Goal: Task Accomplishment & Management: Manage account settings

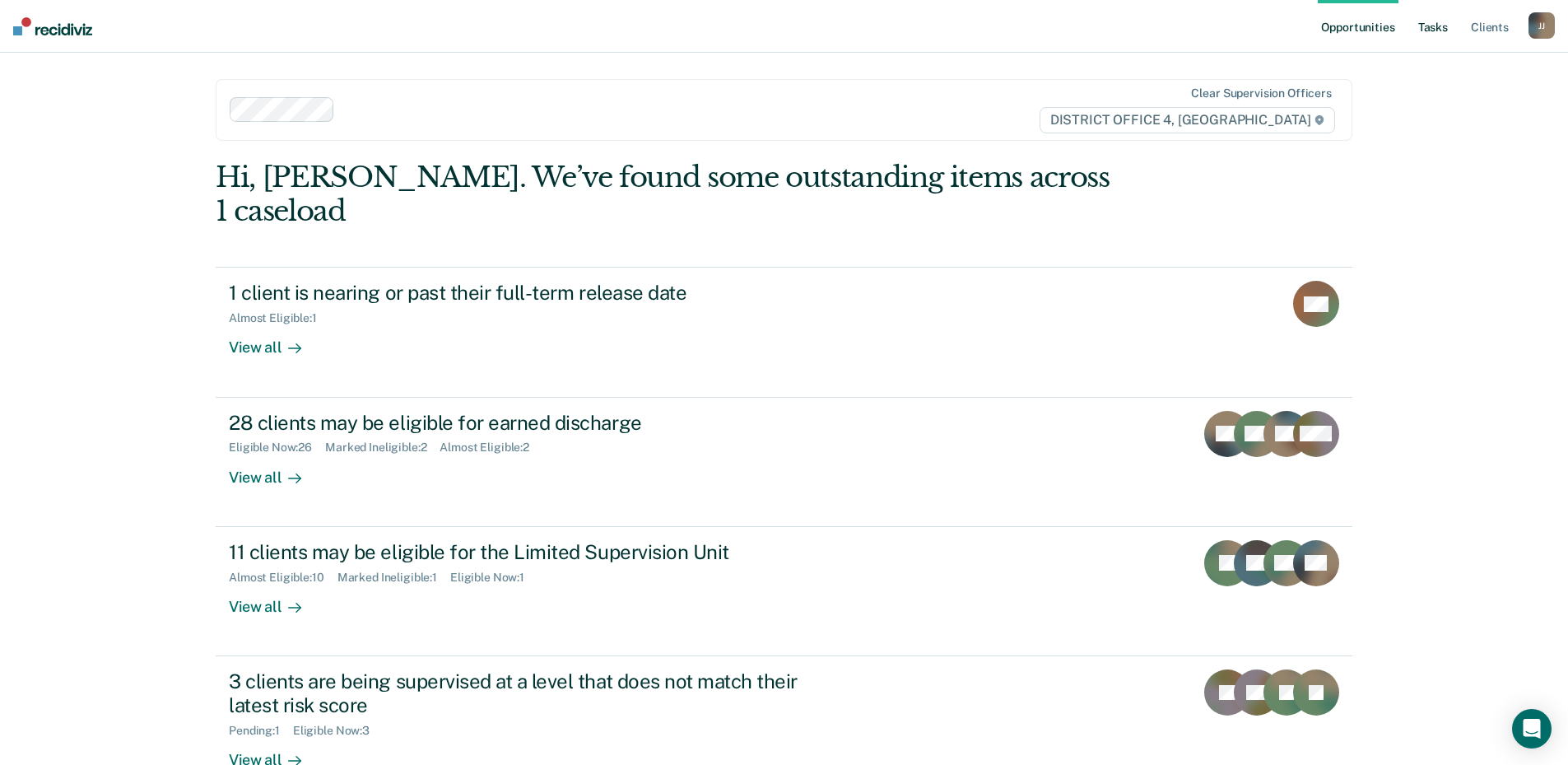
click at [1433, 28] on link "Tasks" at bounding box center [1433, 26] width 36 height 52
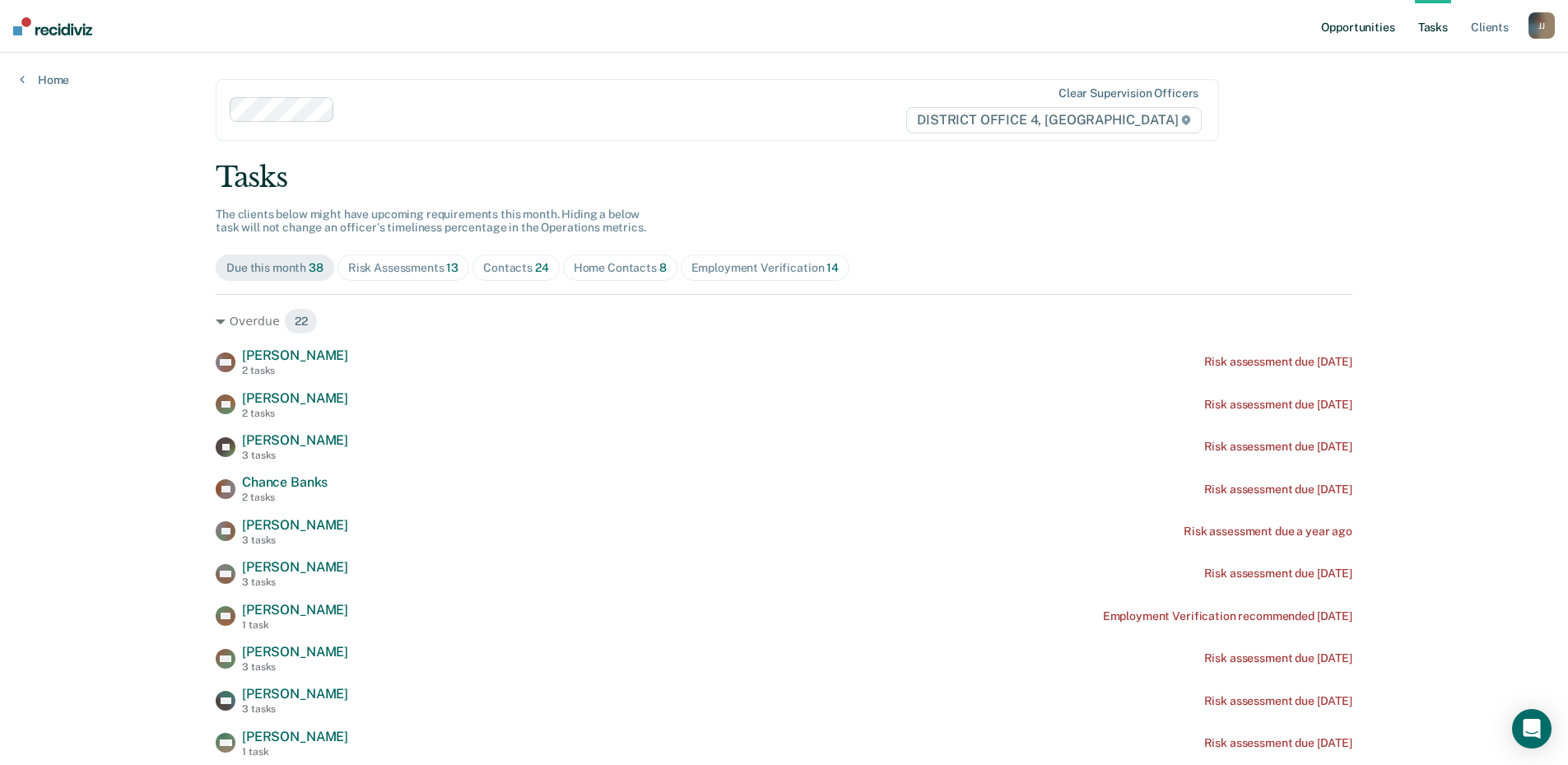
click at [1344, 33] on link "Opportunities" at bounding box center [1358, 26] width 80 height 52
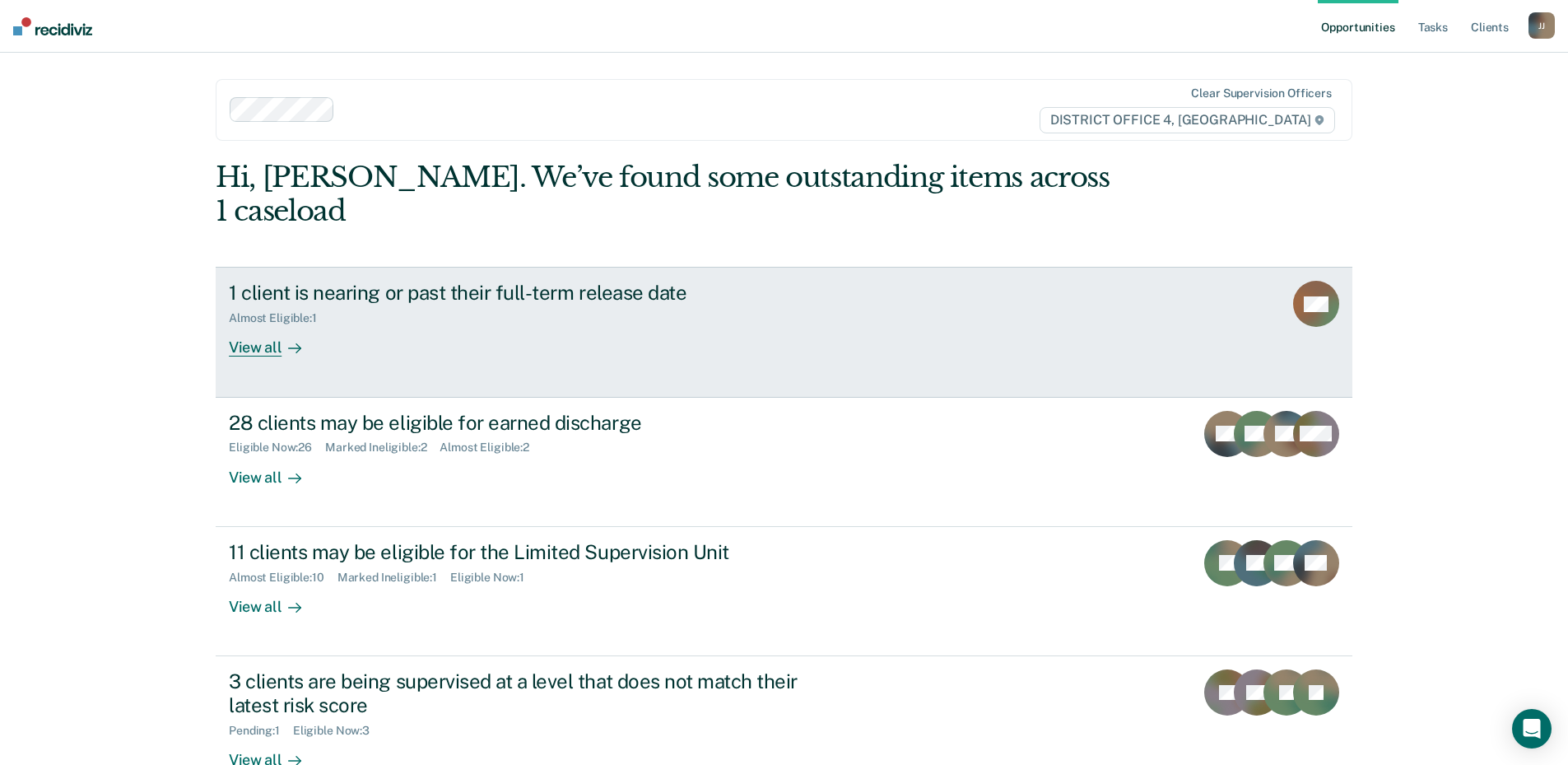
click at [236, 325] on link "1 client is nearing or past their full-term release date Almost Eligible : 1 Vi…" at bounding box center [784, 331] width 1136 height 130
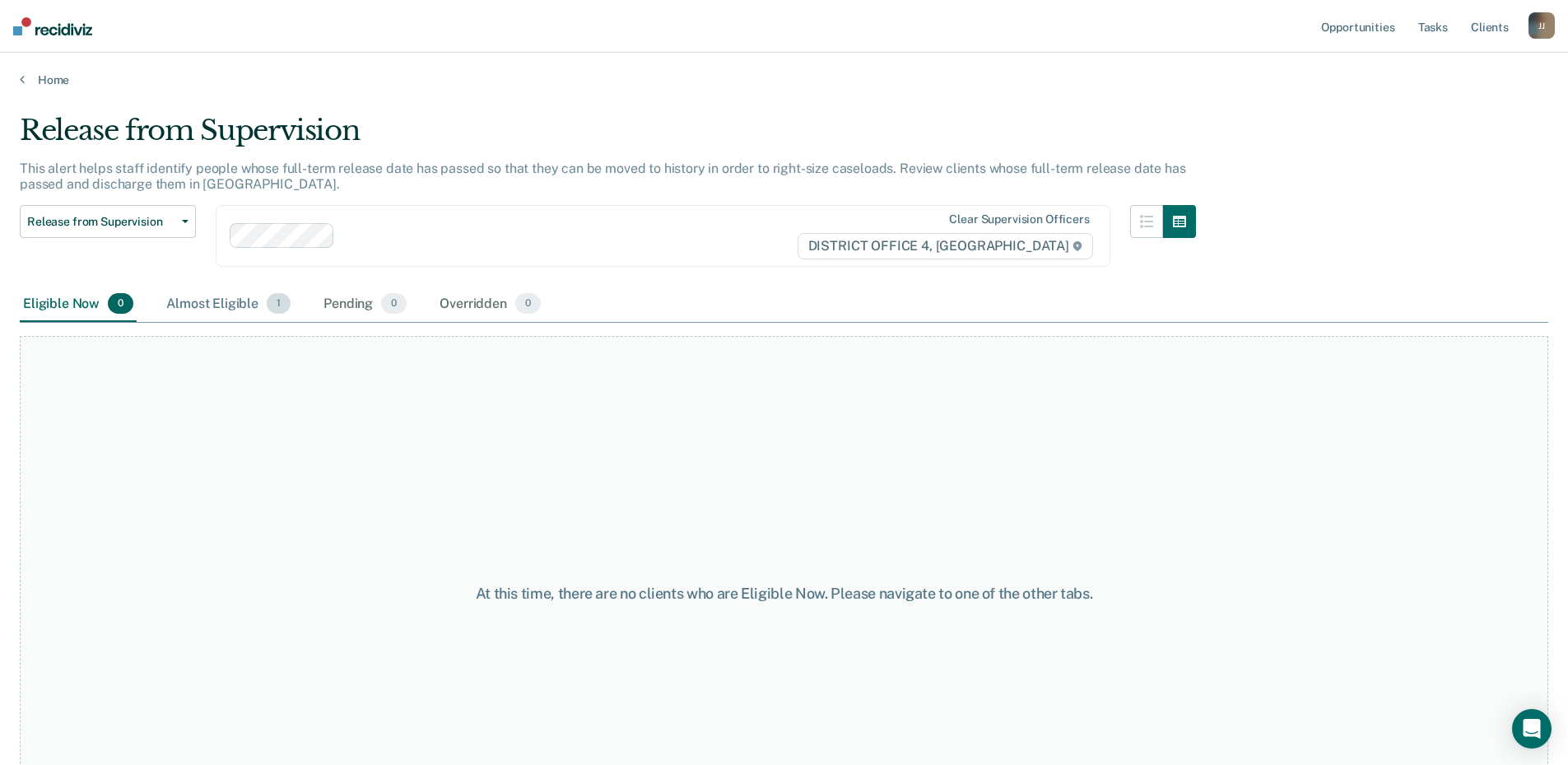
click at [223, 298] on div "Almost Eligible 1" at bounding box center [228, 304] width 131 height 36
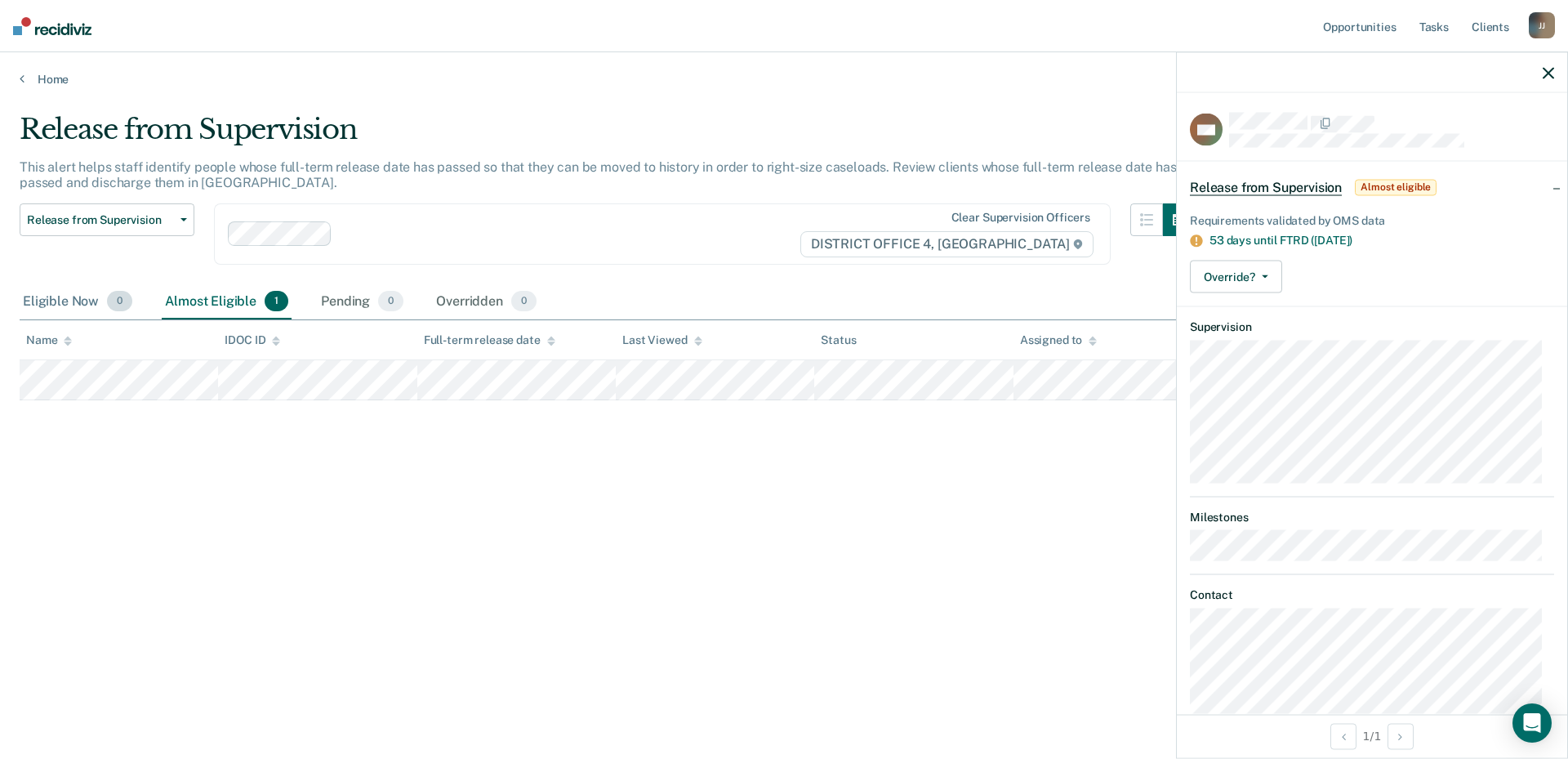
click at [83, 305] on div "Eligible Now 0" at bounding box center [77, 302] width 116 height 36
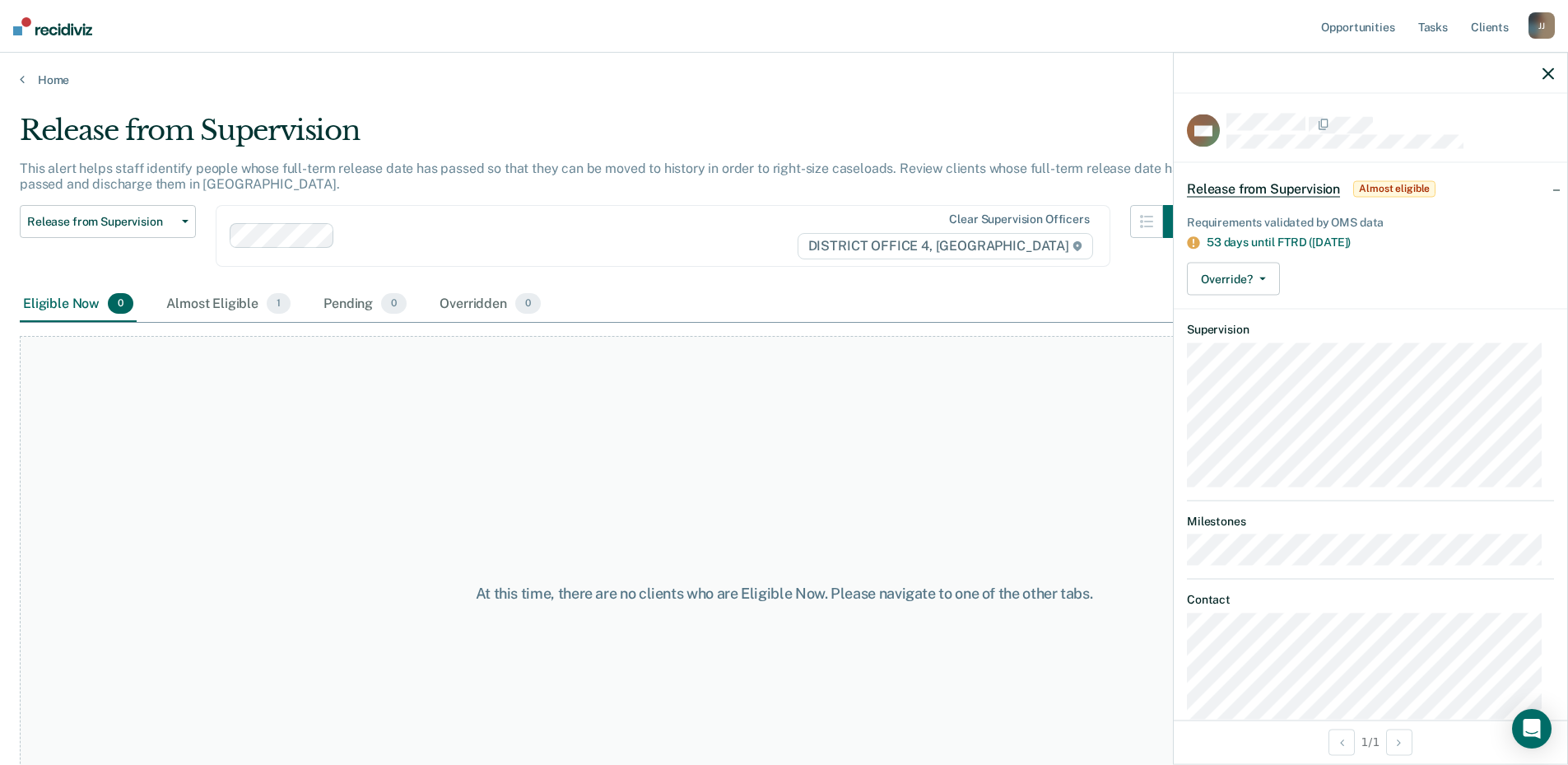
drag, startPoint x: 1546, startPoint y: 72, endPoint x: 1507, endPoint y: 64, distance: 39.8
click at [1532, 70] on div at bounding box center [1369, 72] width 393 height 41
click at [1354, 29] on link "Opportunities" at bounding box center [1358, 26] width 80 height 52
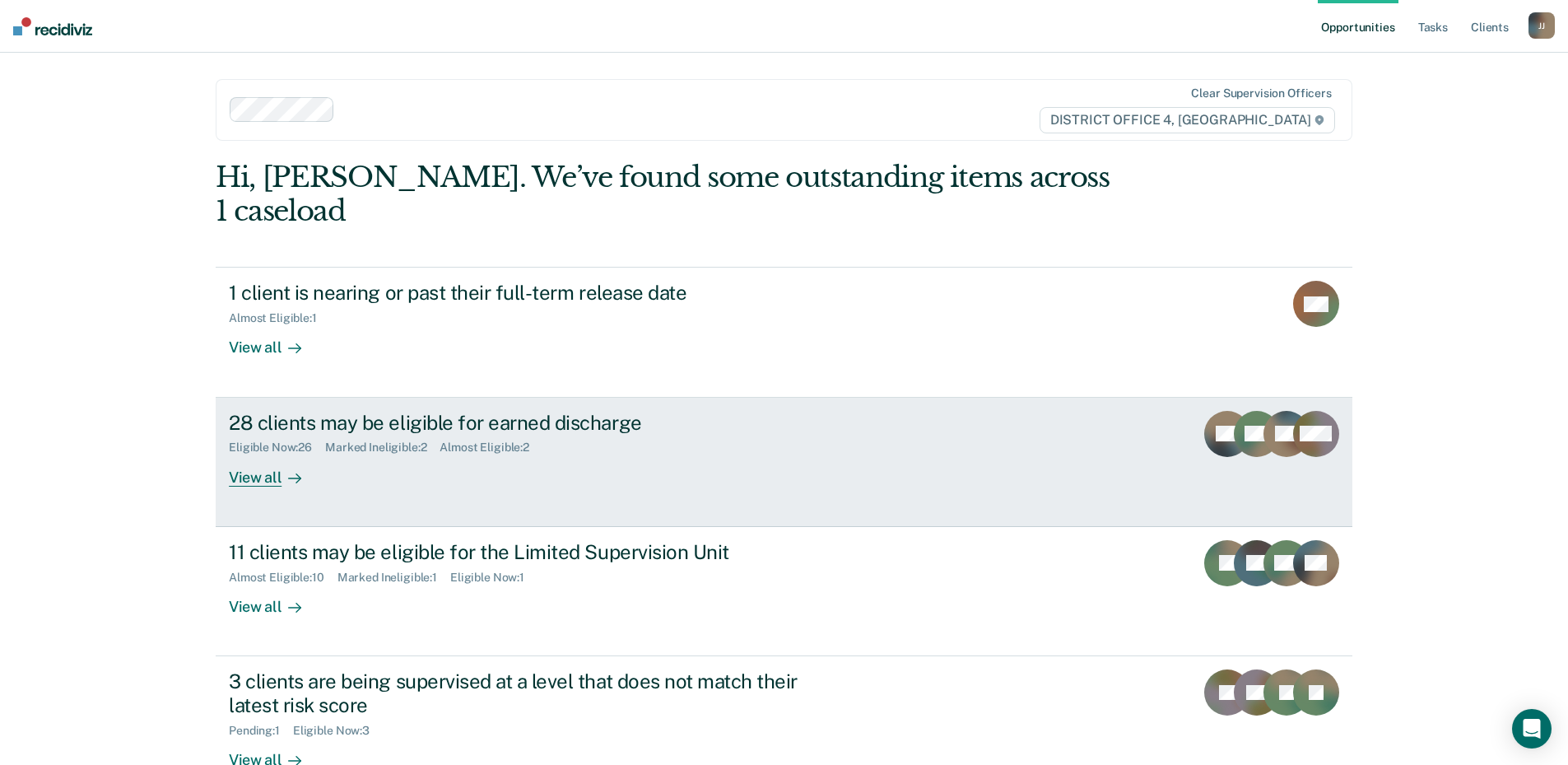
click at [382, 411] on div "28 clients may be eligible for earned discharge" at bounding box center [517, 422] width 578 height 24
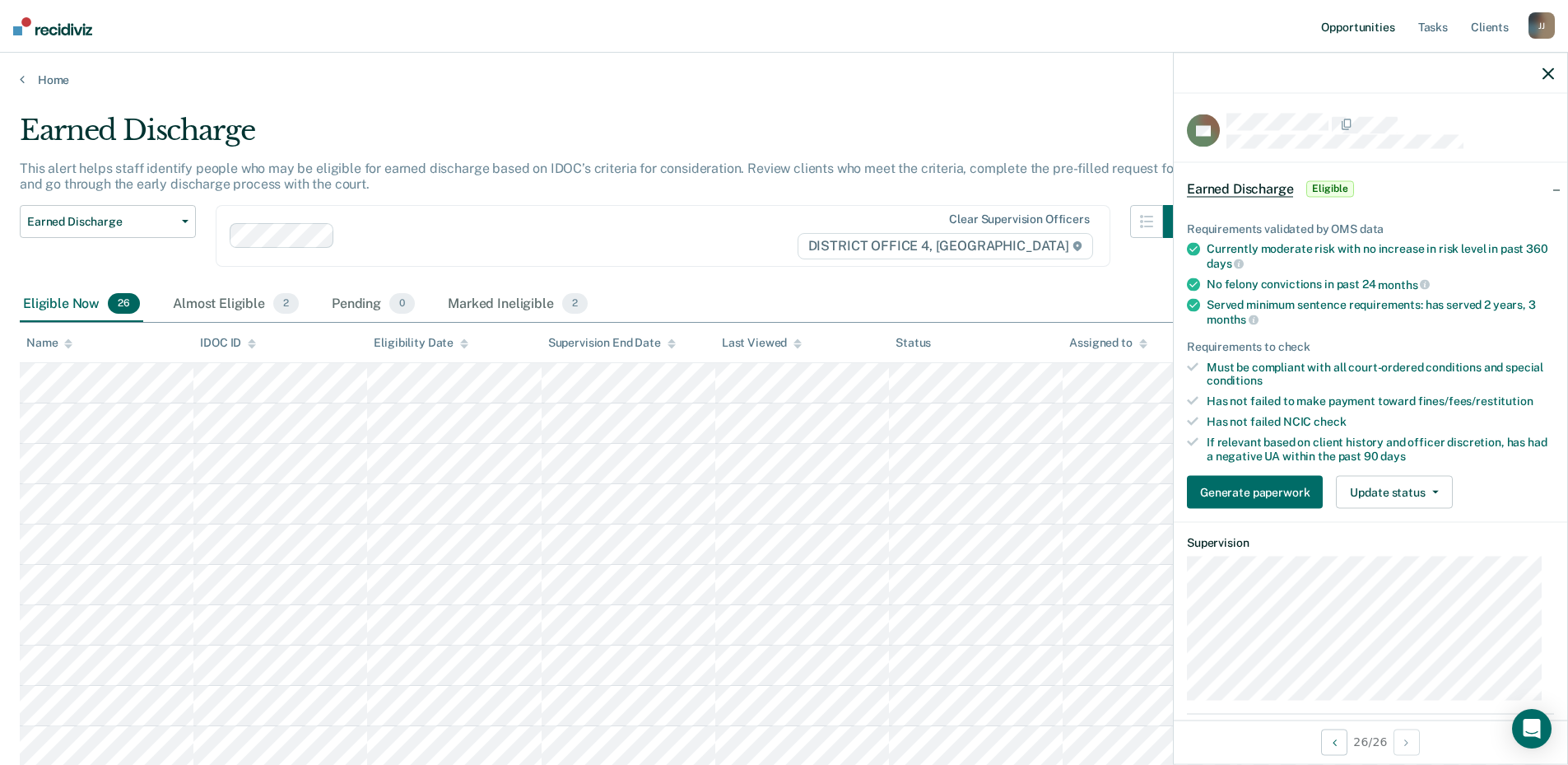
click at [1355, 25] on link "Opportunities" at bounding box center [1358, 26] width 80 height 52
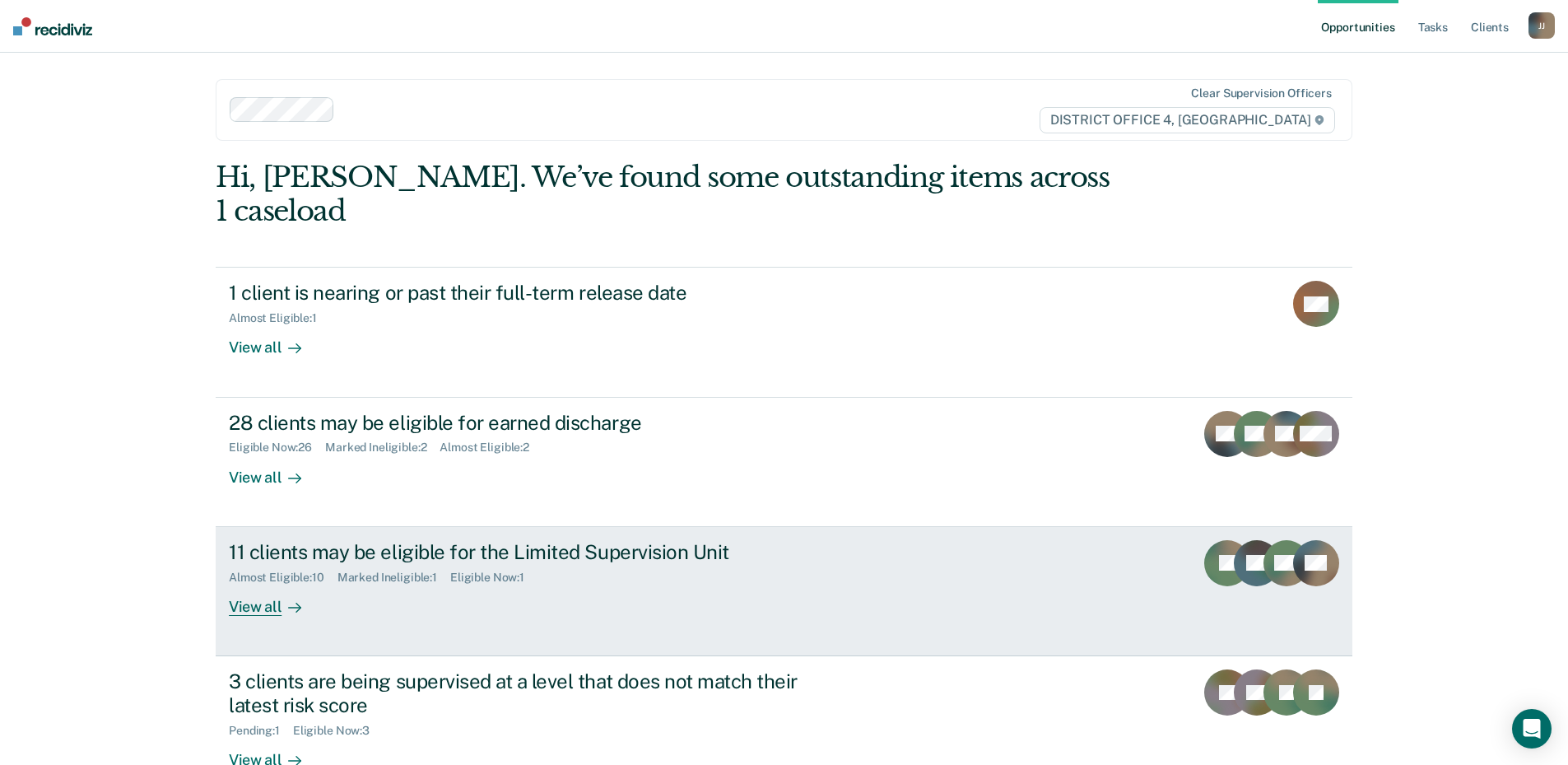
click at [272, 583] on div "View all" at bounding box center [274, 599] width 92 height 32
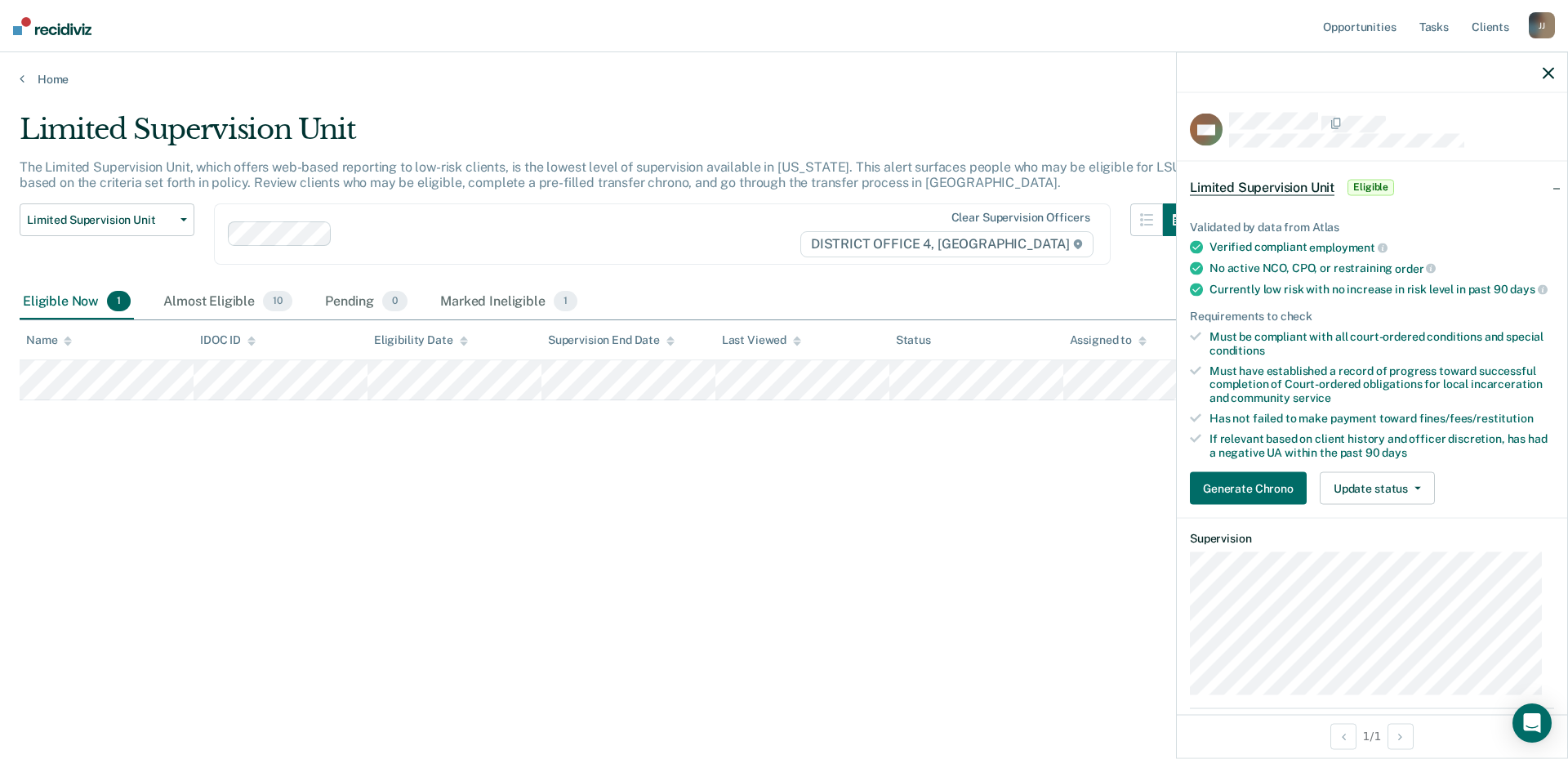
click at [1546, 74] on icon "button" at bounding box center [1548, 73] width 11 height 11
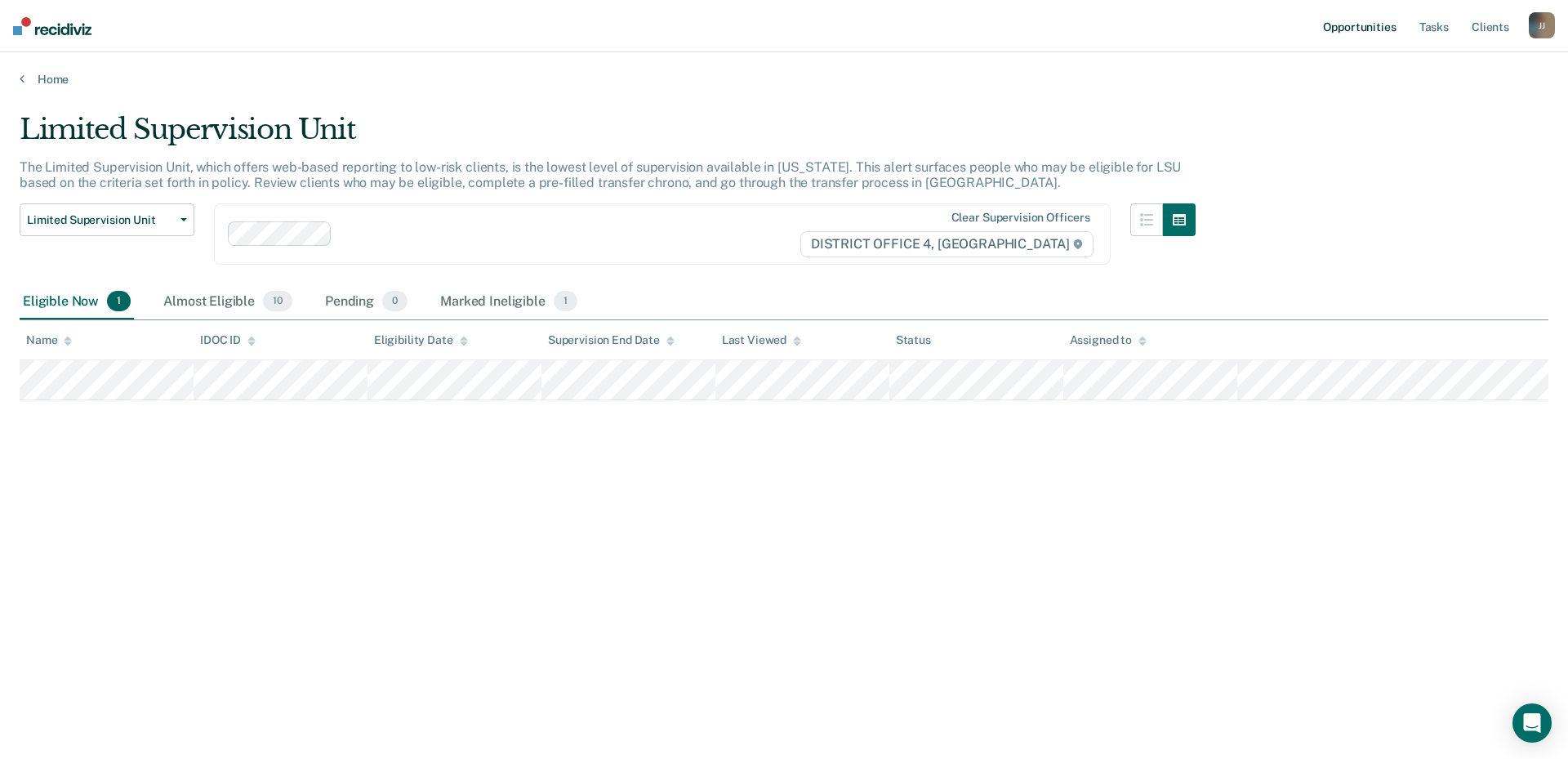
click at [1369, 29] on link "Opportunities" at bounding box center [1359, 25] width 79 height 52
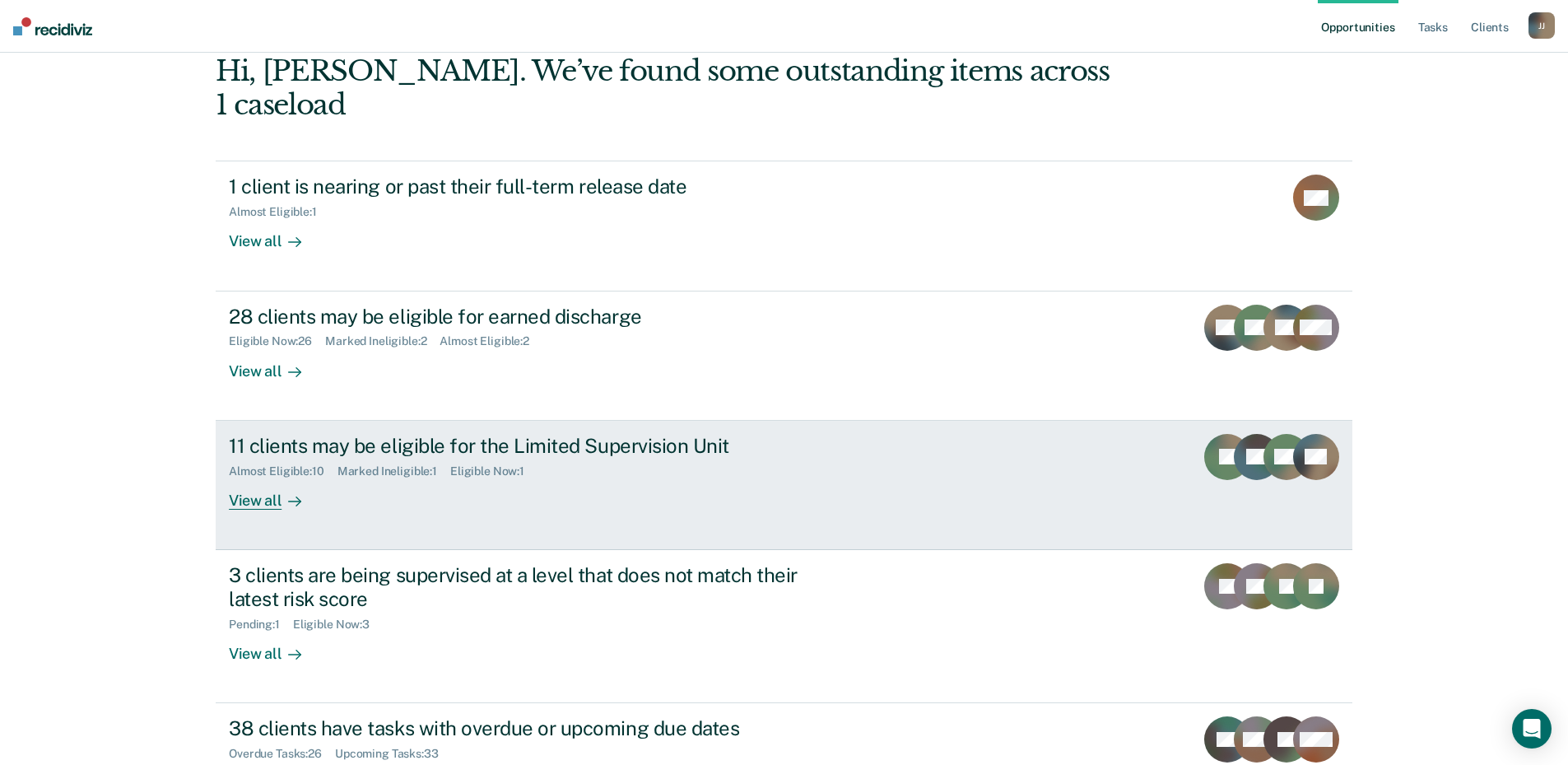
scroll to position [206, 0]
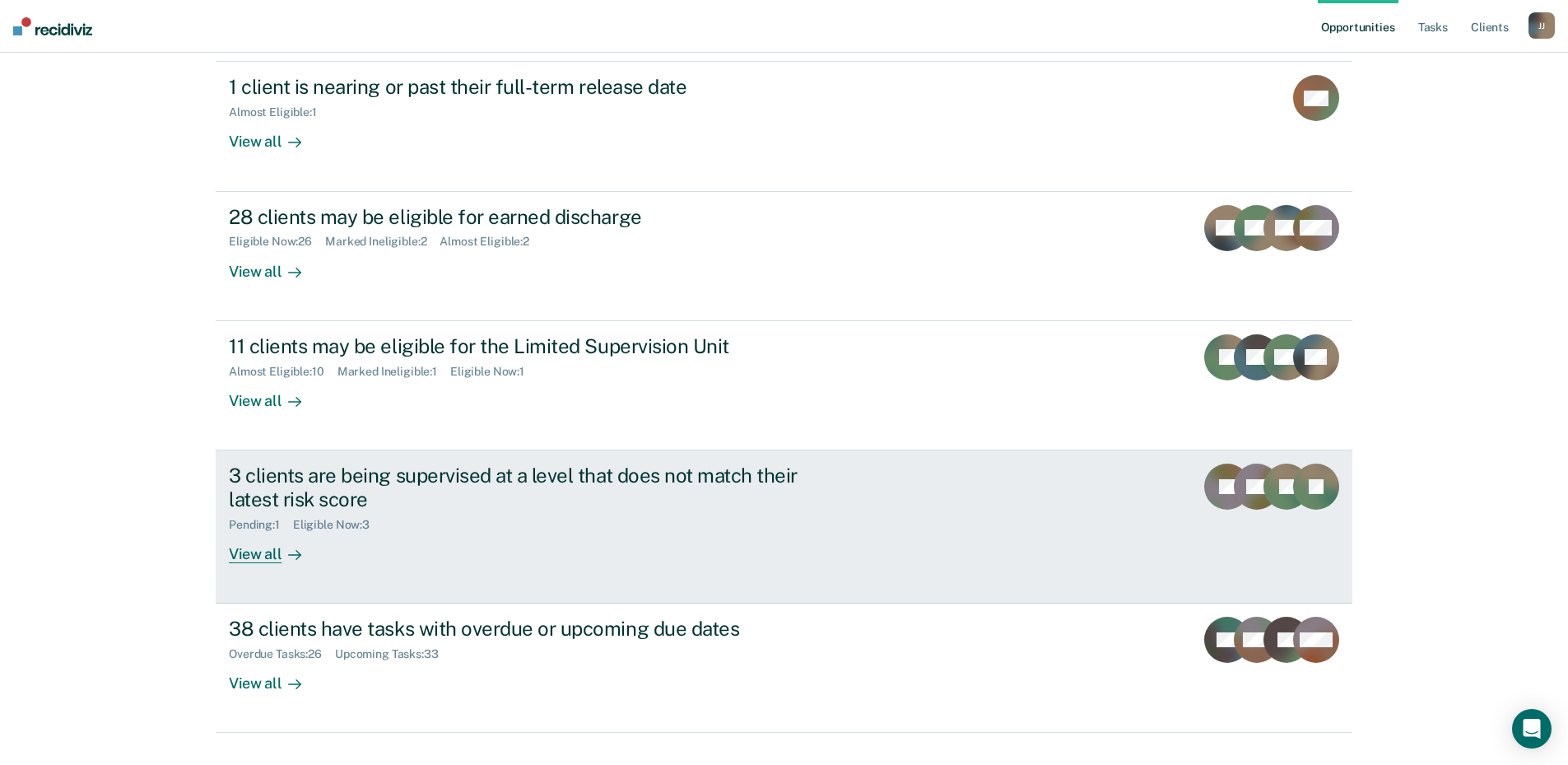
click at [370, 463] on div "3 clients are being supervised at a level that does not match their latest risk…" at bounding box center [517, 487] width 578 height 48
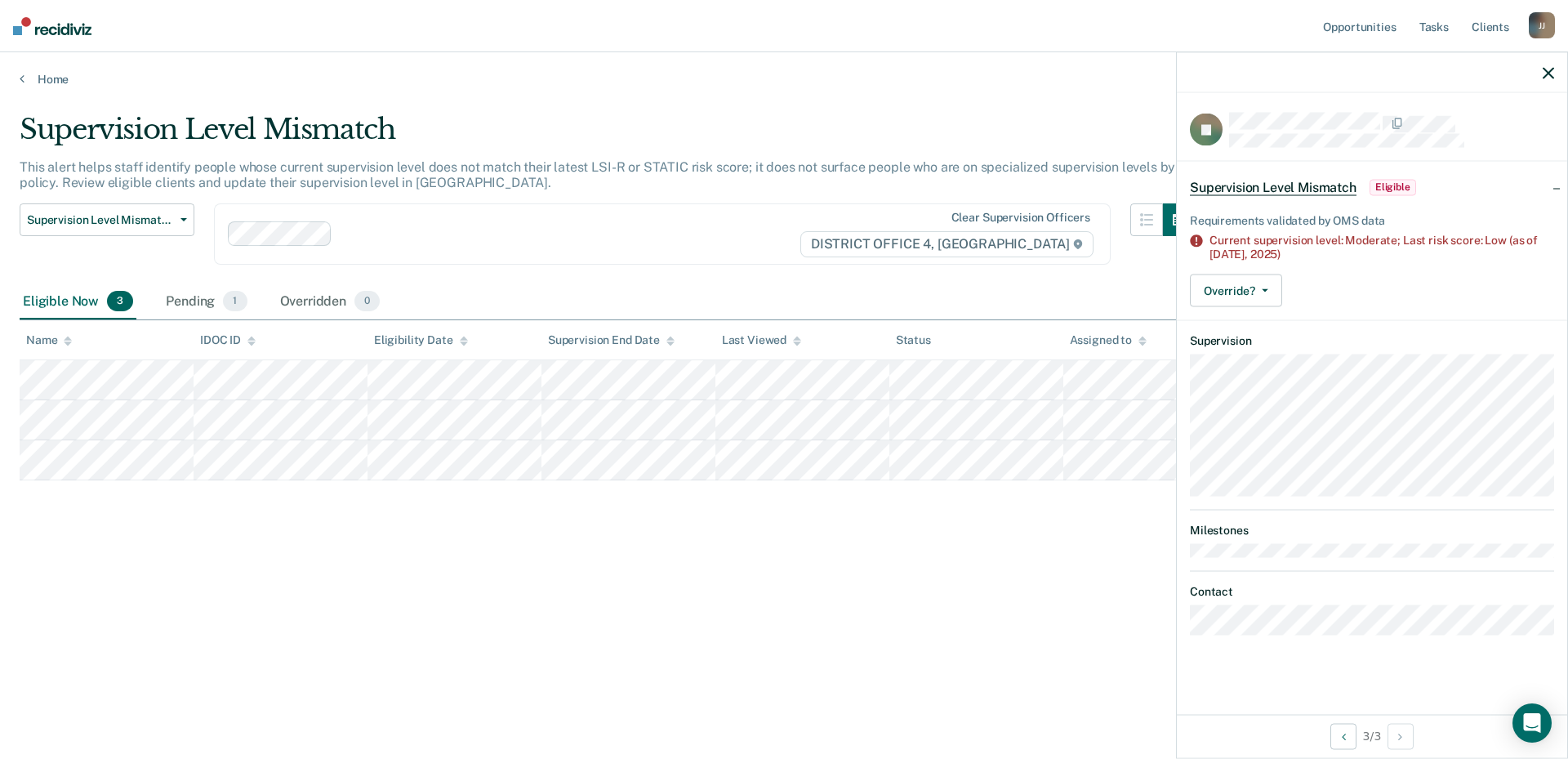
click at [1541, 75] on div at bounding box center [1371, 72] width 390 height 41
click at [1271, 287] on button "Override?" at bounding box center [1236, 291] width 93 height 33
click at [1410, 179] on span "Eligible" at bounding box center [1391, 186] width 46 height 16
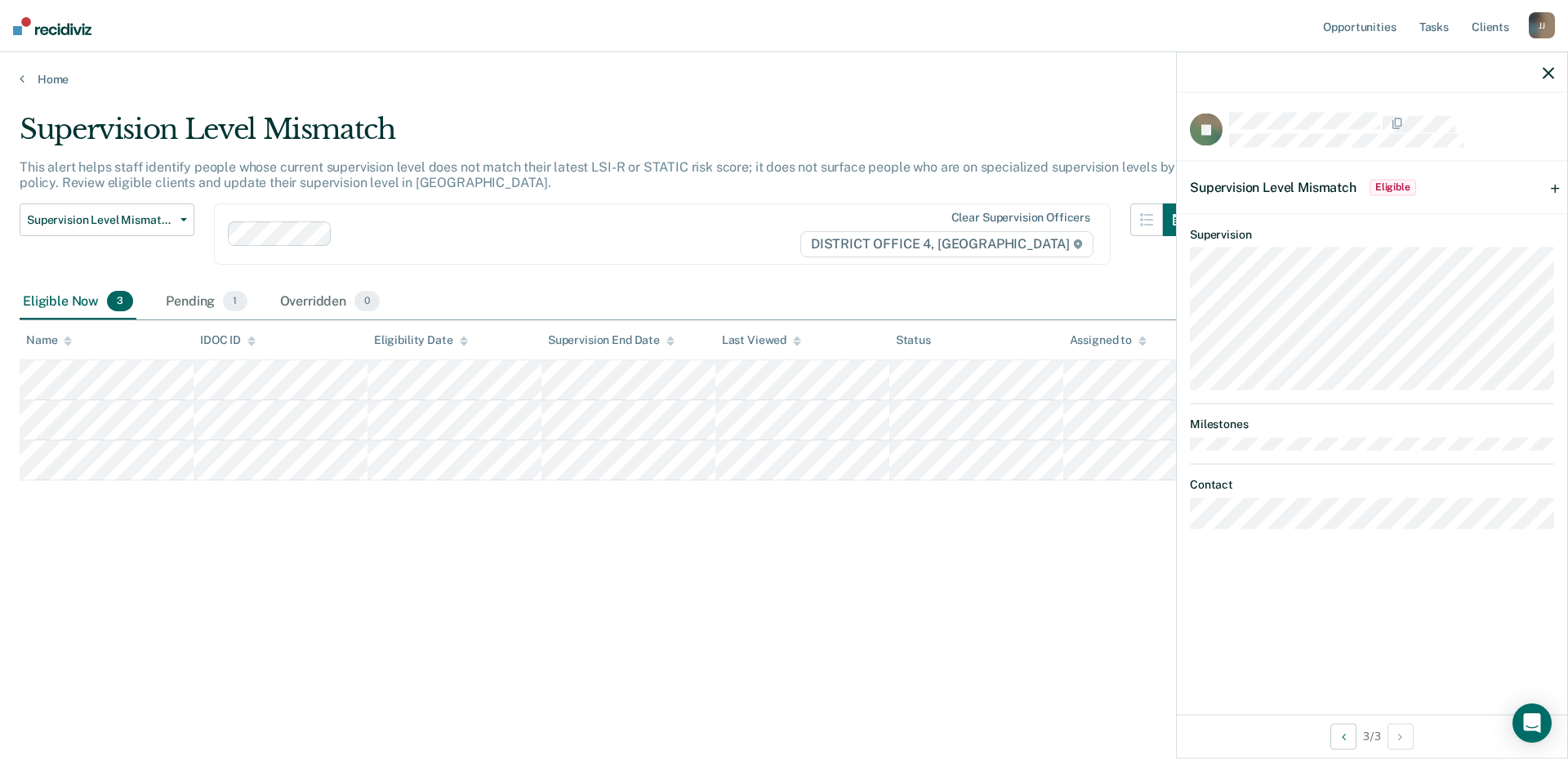
click at [1558, 186] on div "Supervision Level Mismatch Eligible" at bounding box center [1371, 186] width 390 height 52
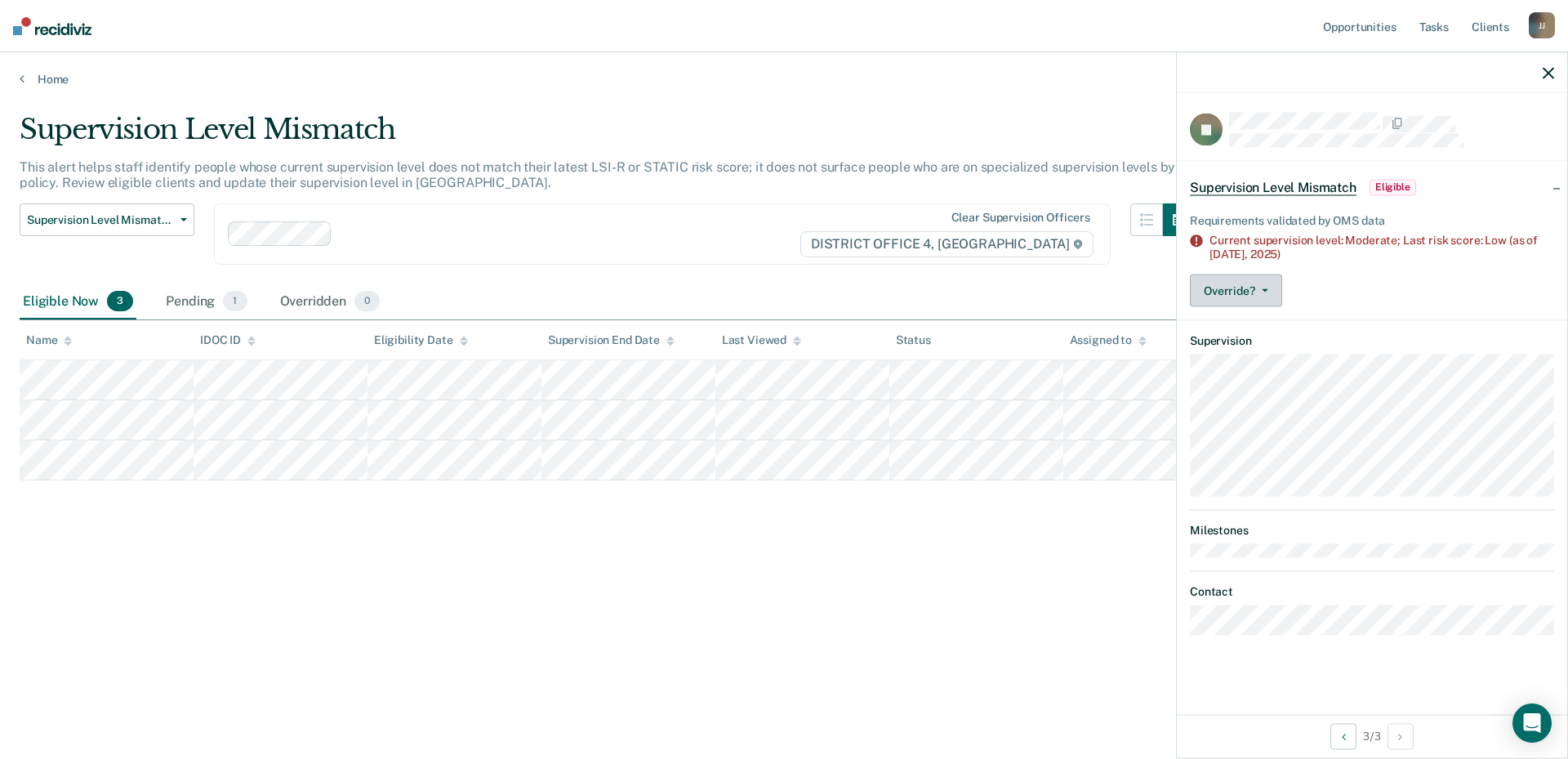
click at [1249, 287] on button "Override?" at bounding box center [1236, 291] width 93 height 33
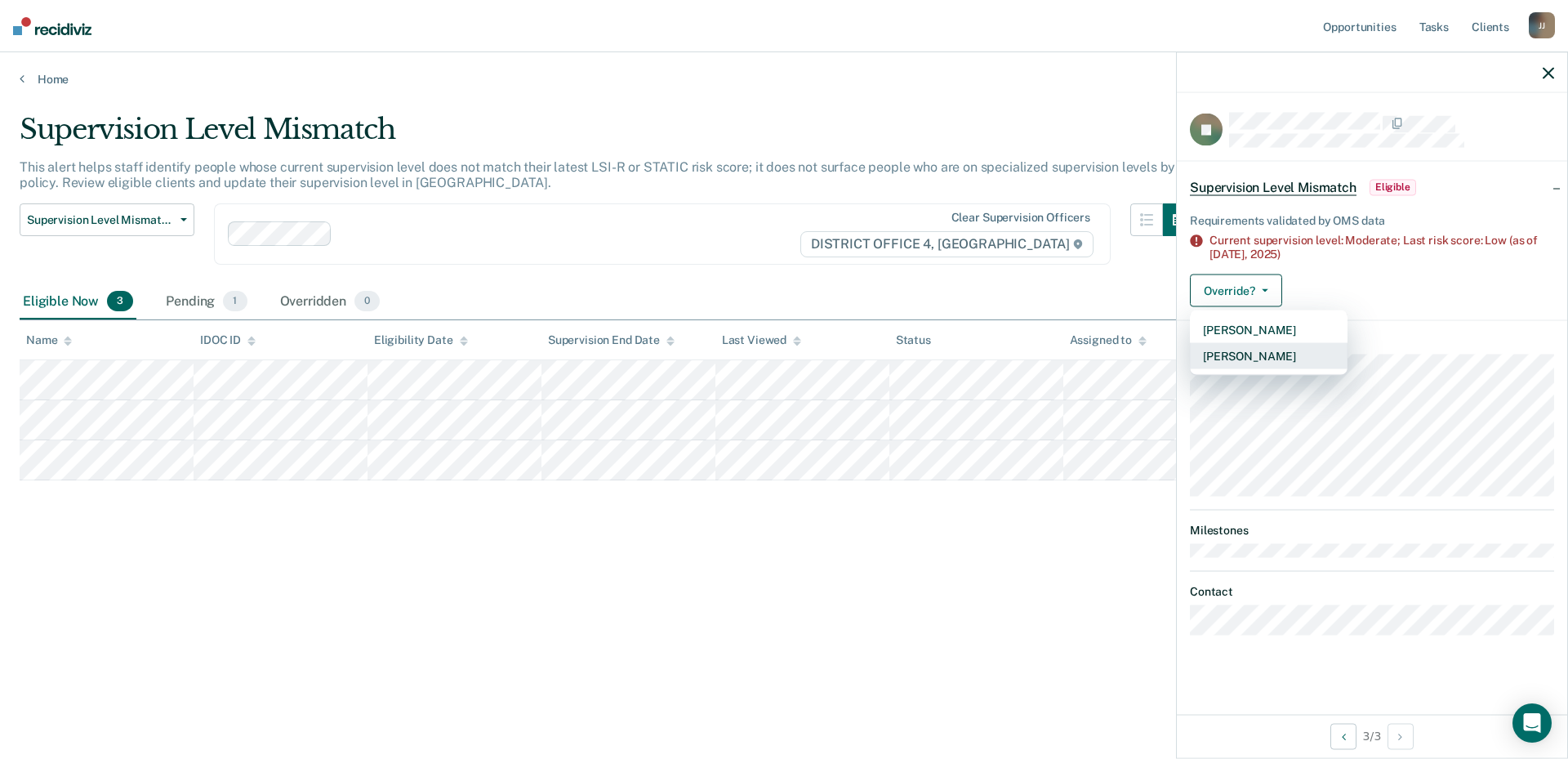
click at [1239, 351] on button "[PERSON_NAME]" at bounding box center [1268, 356] width 158 height 26
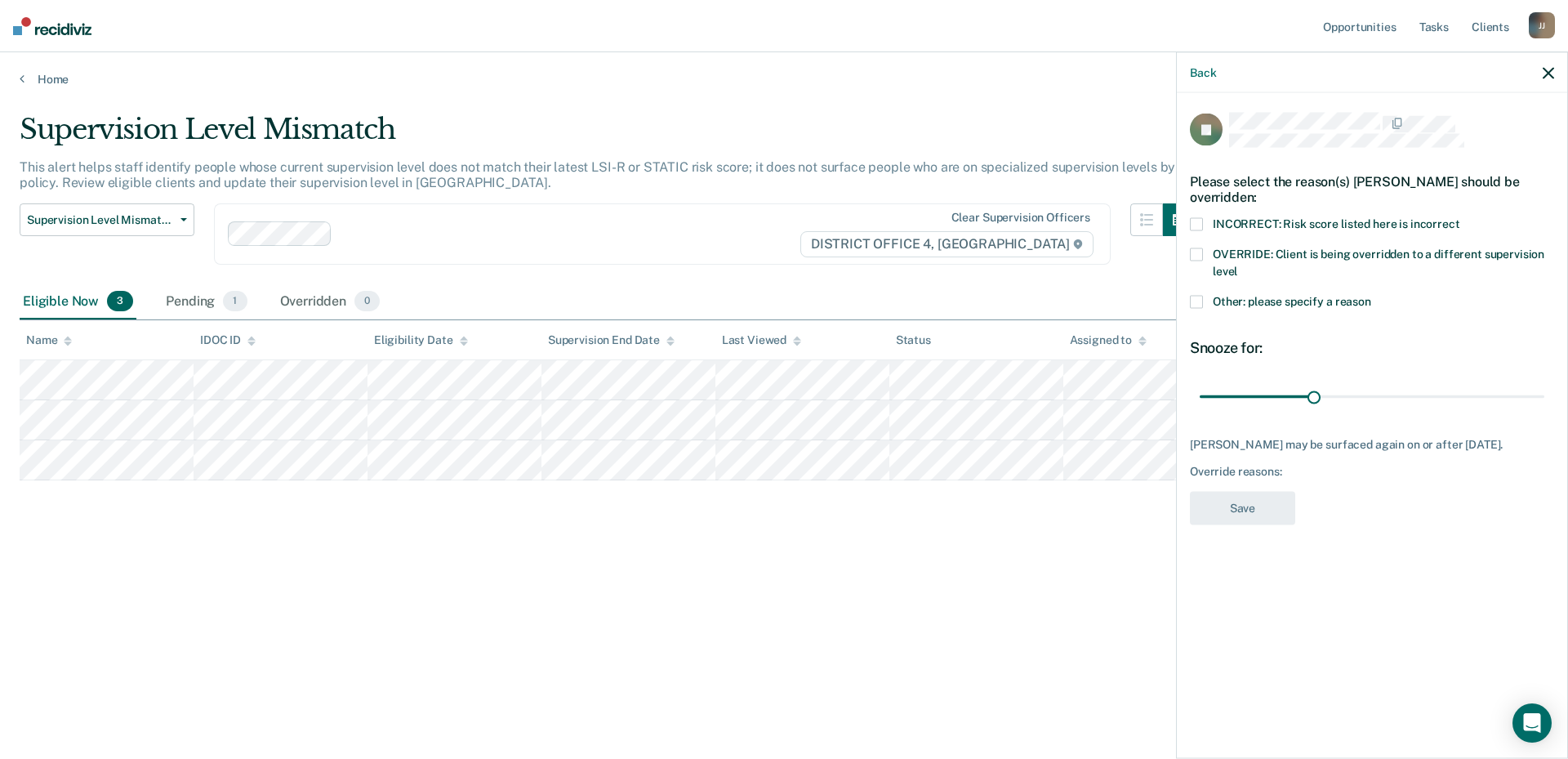
click at [1196, 302] on span at bounding box center [1196, 302] width 13 height 13
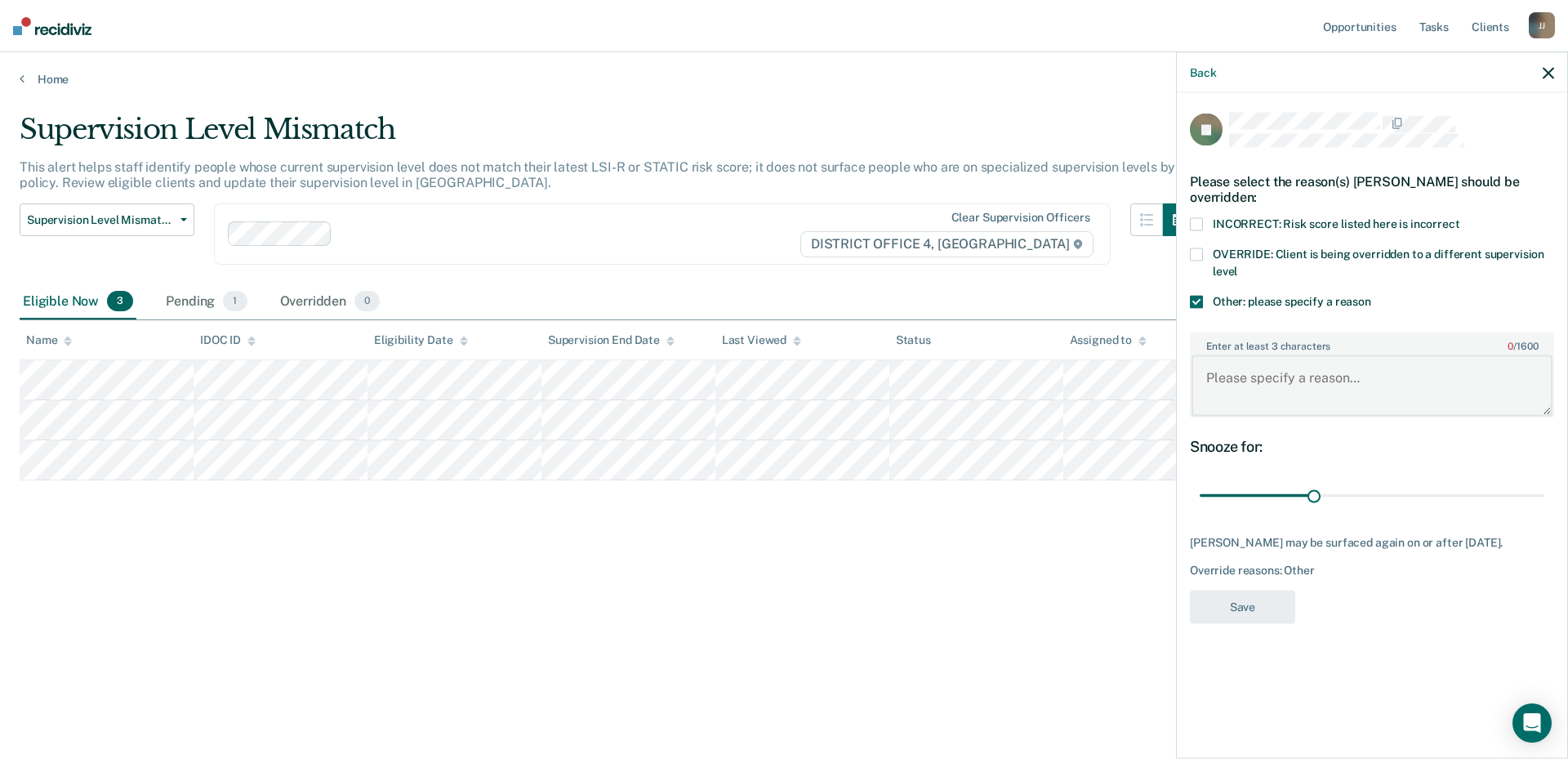
drag, startPoint x: 1254, startPoint y: 403, endPoint x: 1261, endPoint y: 399, distance: 8.1
click at [1251, 399] on textarea "Enter at least 3 characters 0 / 1600" at bounding box center [1372, 385] width 361 height 60
type textarea "Absconding"
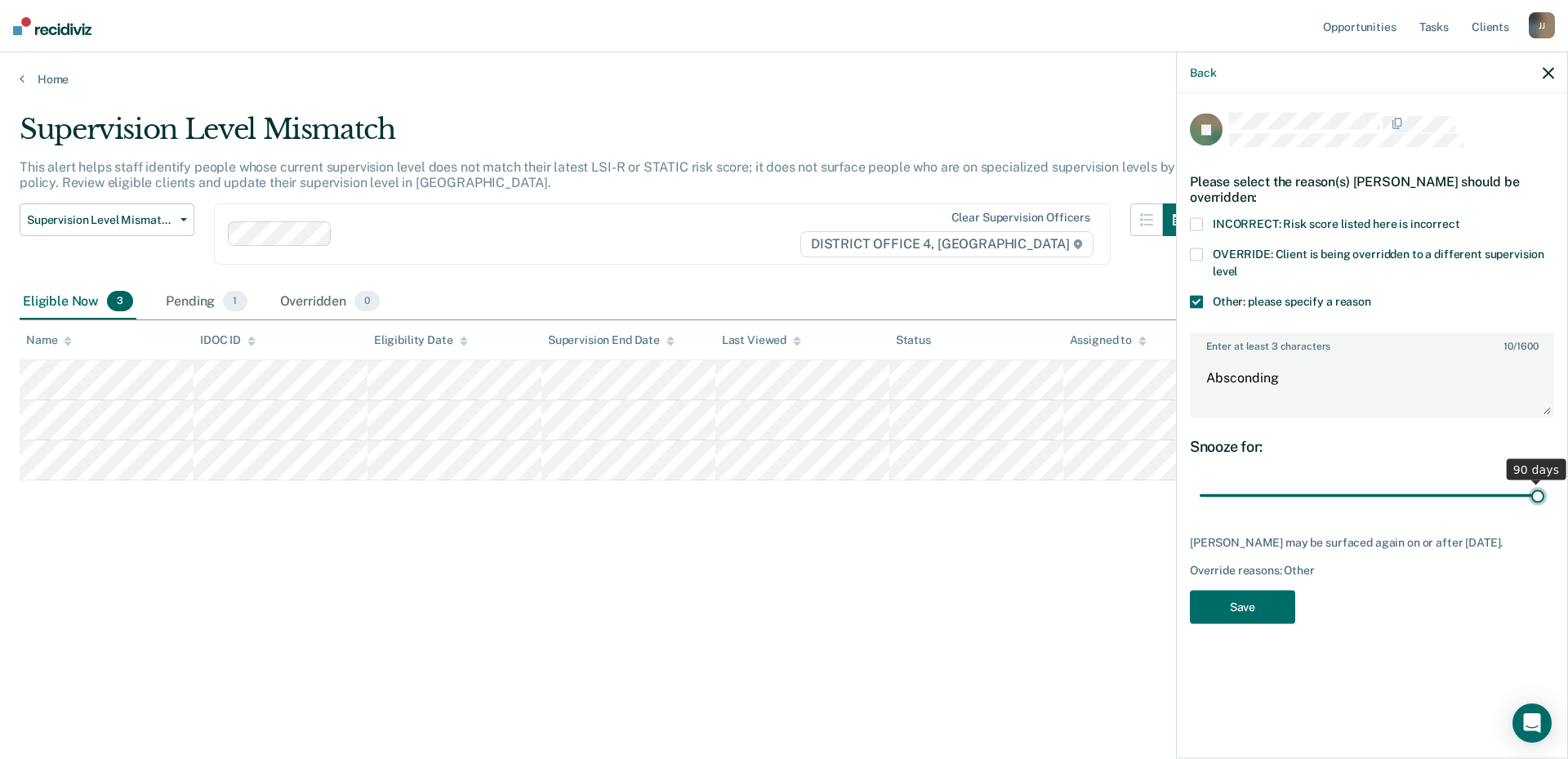
drag, startPoint x: 1315, startPoint y: 495, endPoint x: 1919, endPoint y: 514, distance: 604.3
type input "90"
click at [1544, 510] on input "range" at bounding box center [1372, 495] width 345 height 28
click at [1104, 374] on body "Looks like you’re using Internet Explorer 11. For faster loading and a better e…" at bounding box center [784, 380] width 1568 height 759
type textarea "Deported to [GEOGRAPHIC_DATA]"
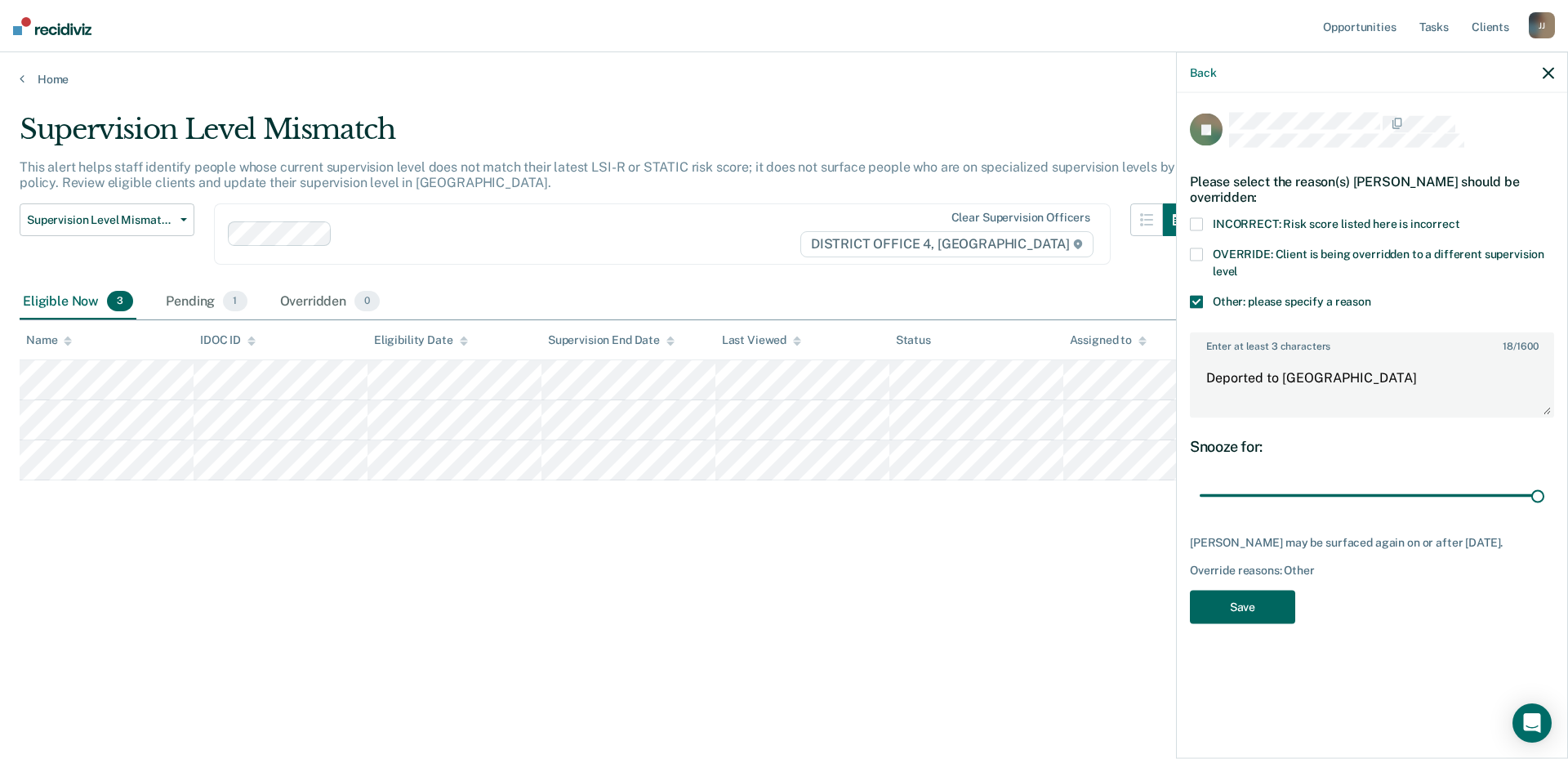
click at [1228, 623] on button "Save" at bounding box center [1242, 605] width 106 height 33
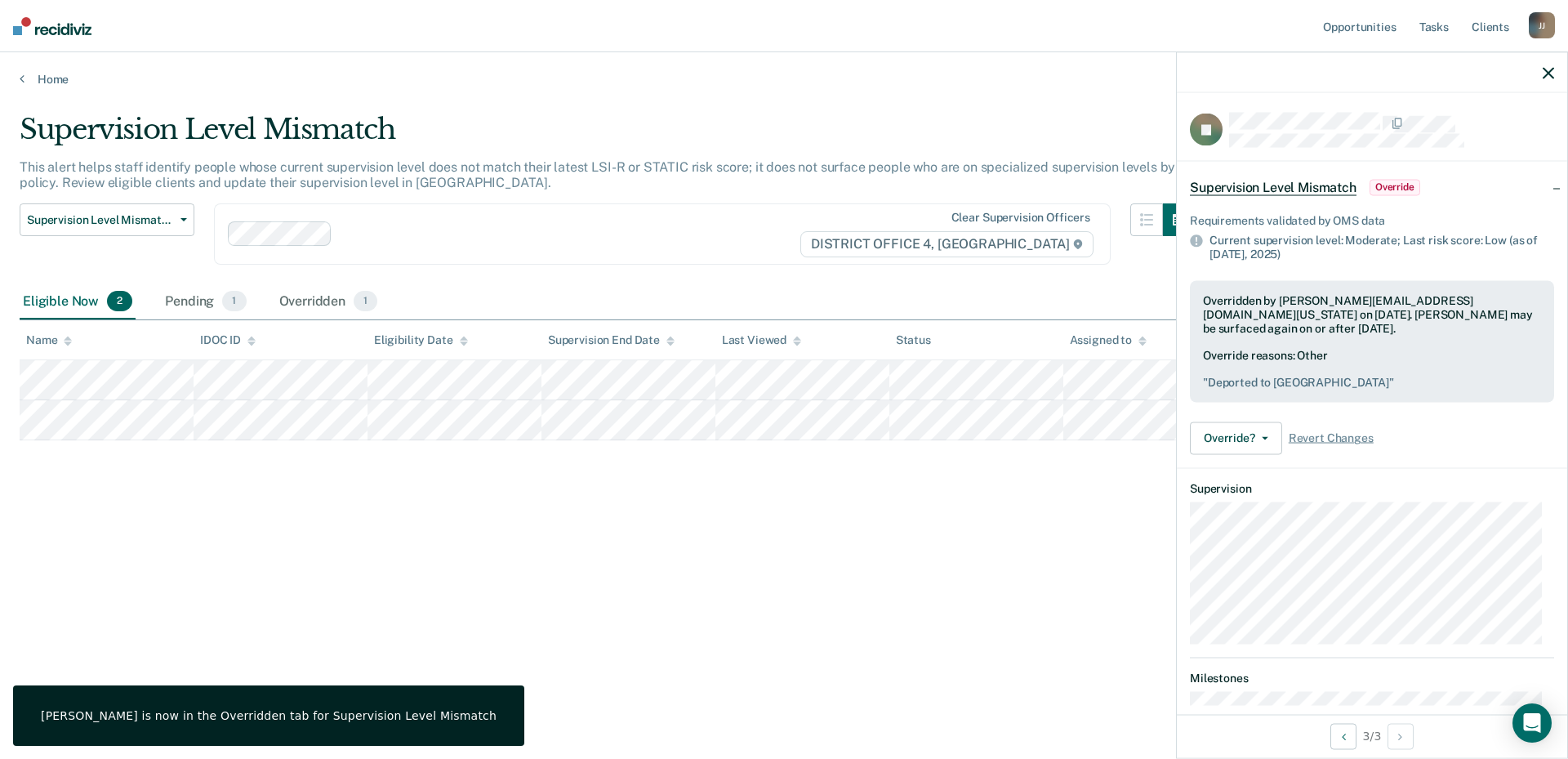
click at [1552, 70] on icon "button" at bounding box center [1548, 73] width 11 height 11
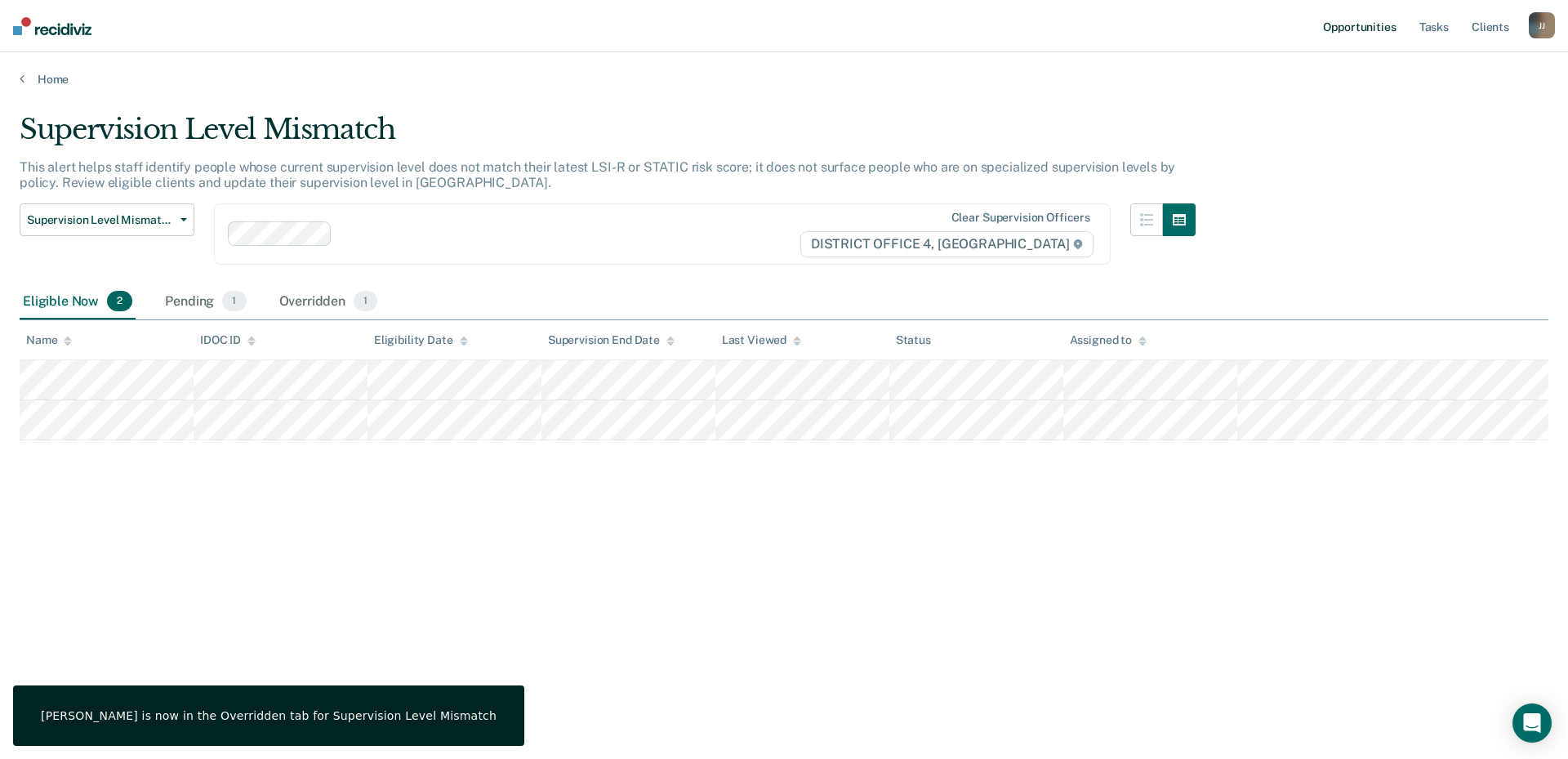
click at [1363, 34] on link "Opportunities" at bounding box center [1359, 25] width 79 height 52
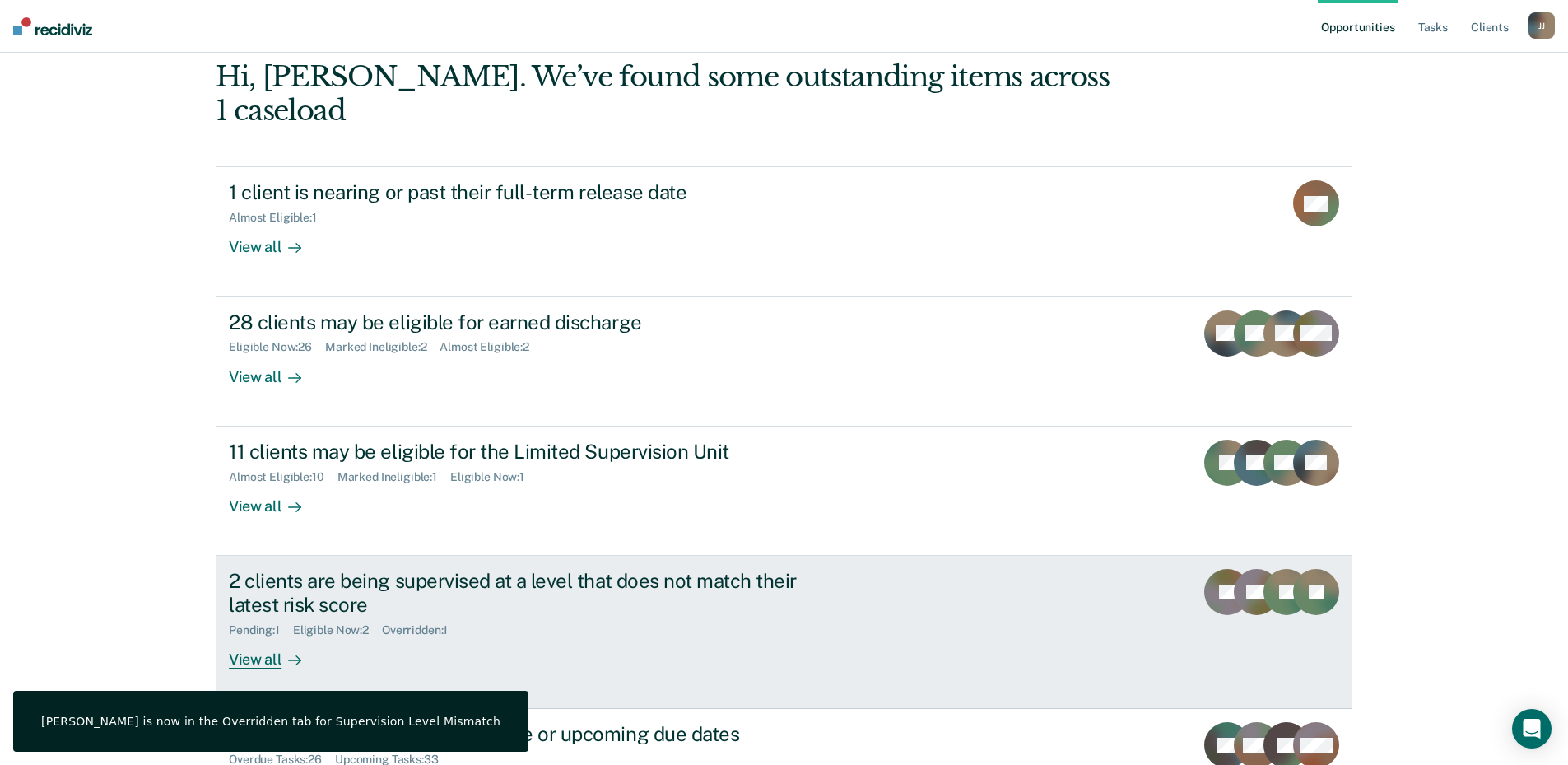
scroll to position [206, 0]
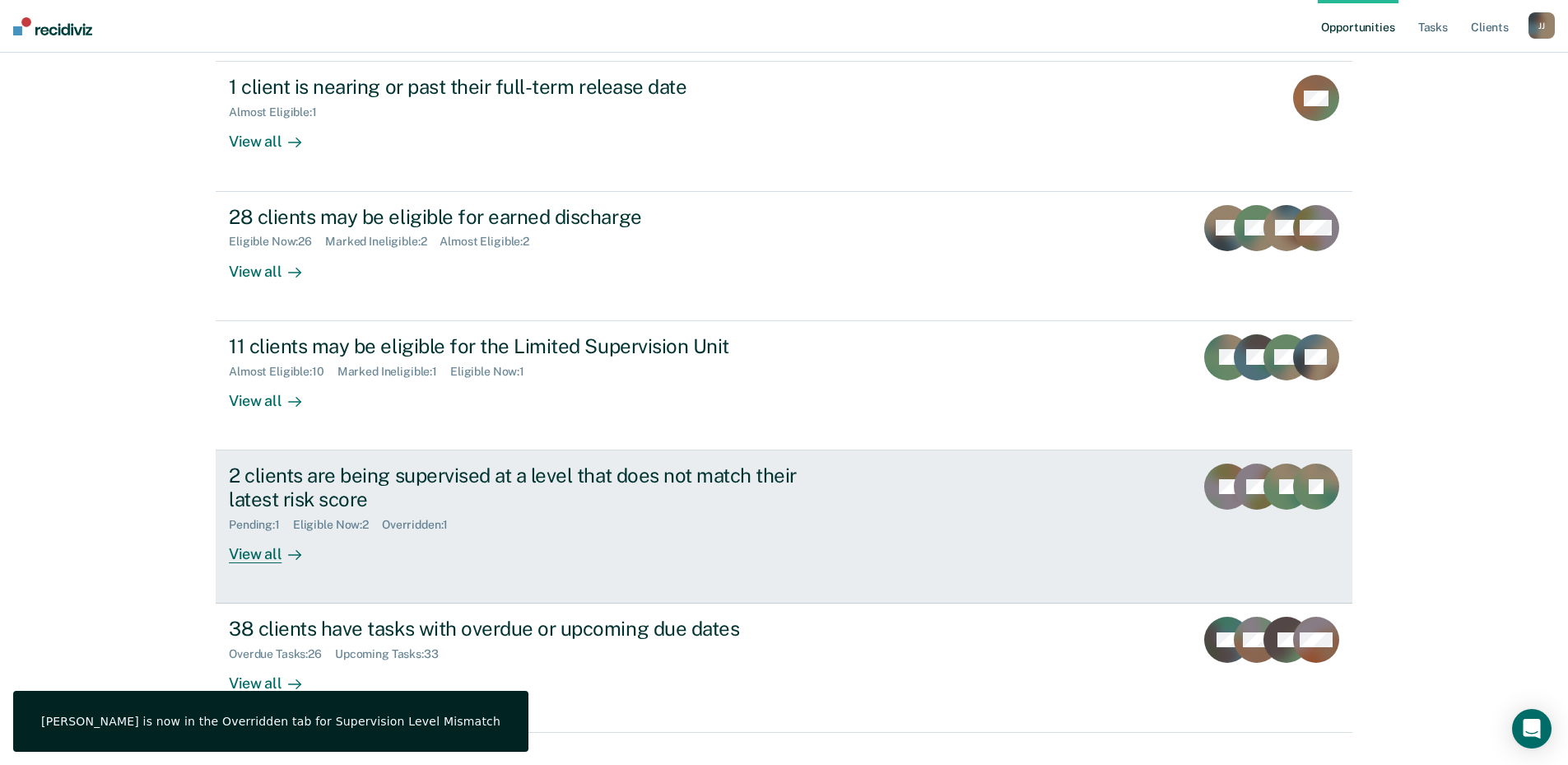
click at [310, 463] on div "2 clients are being supervised at a level that does not match their latest risk…" at bounding box center [517, 487] width 578 height 48
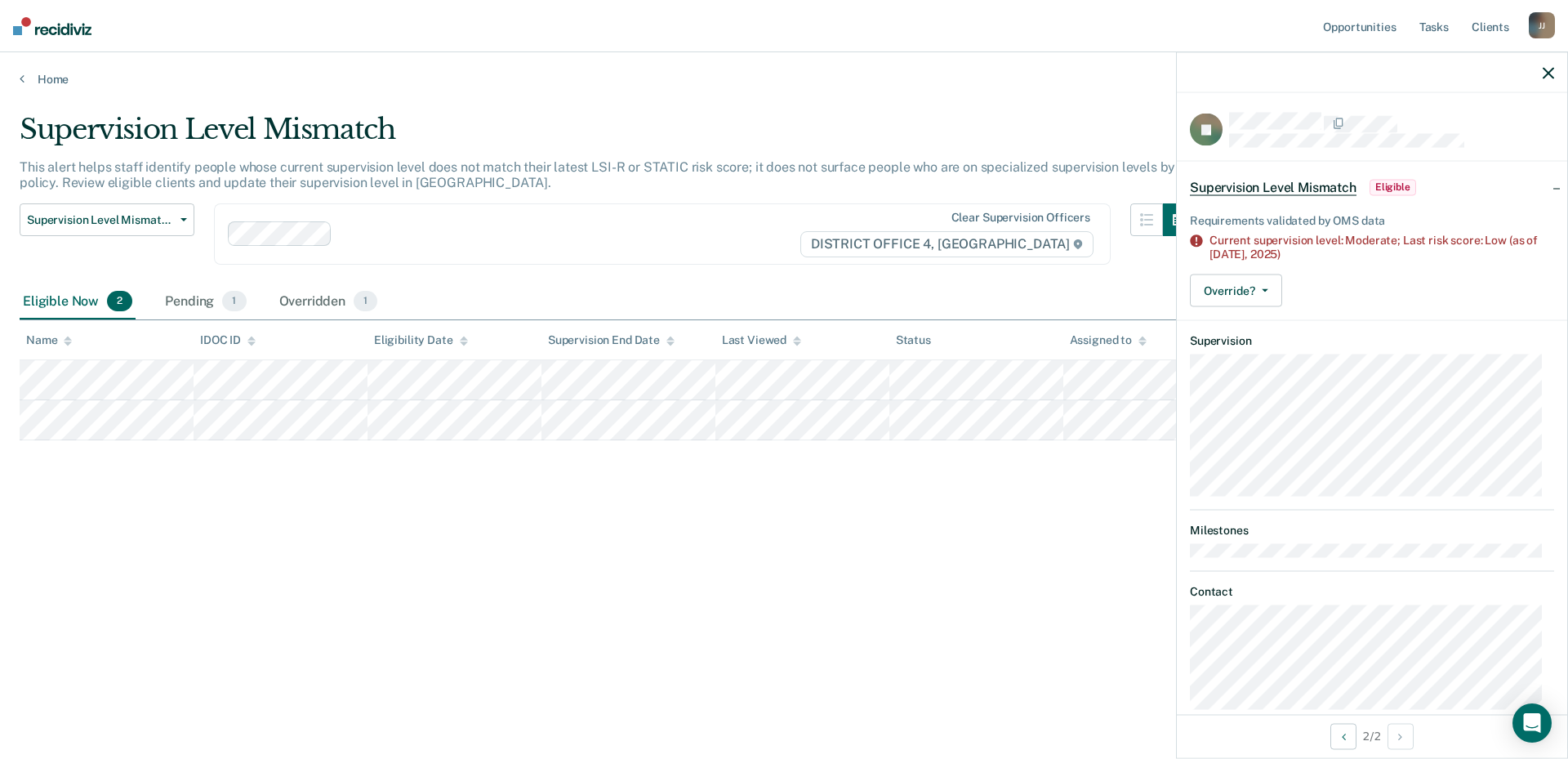
click at [1544, 72] on icon "button" at bounding box center [1548, 73] width 11 height 11
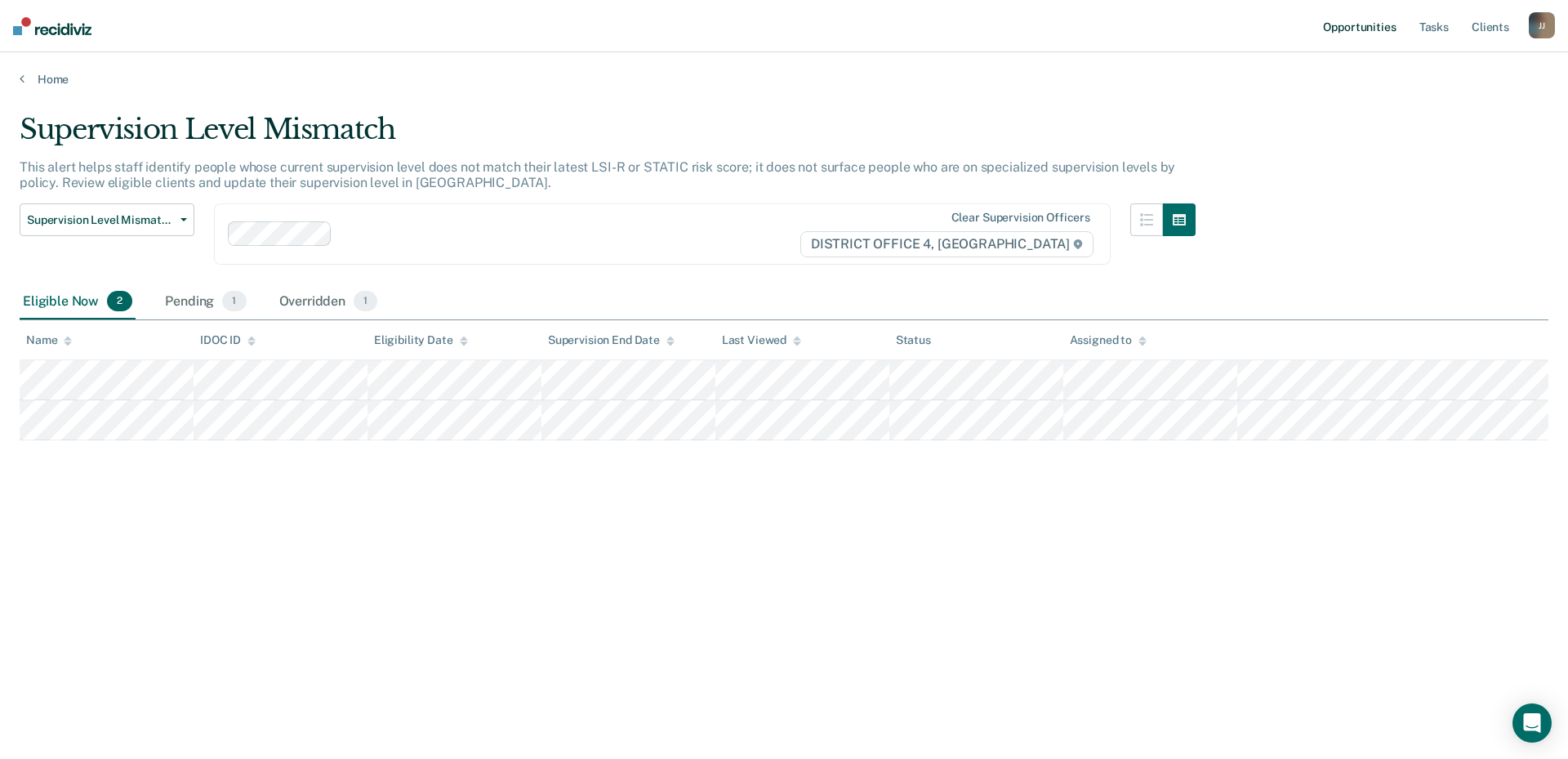
click at [1375, 22] on link "Opportunities" at bounding box center [1359, 25] width 79 height 52
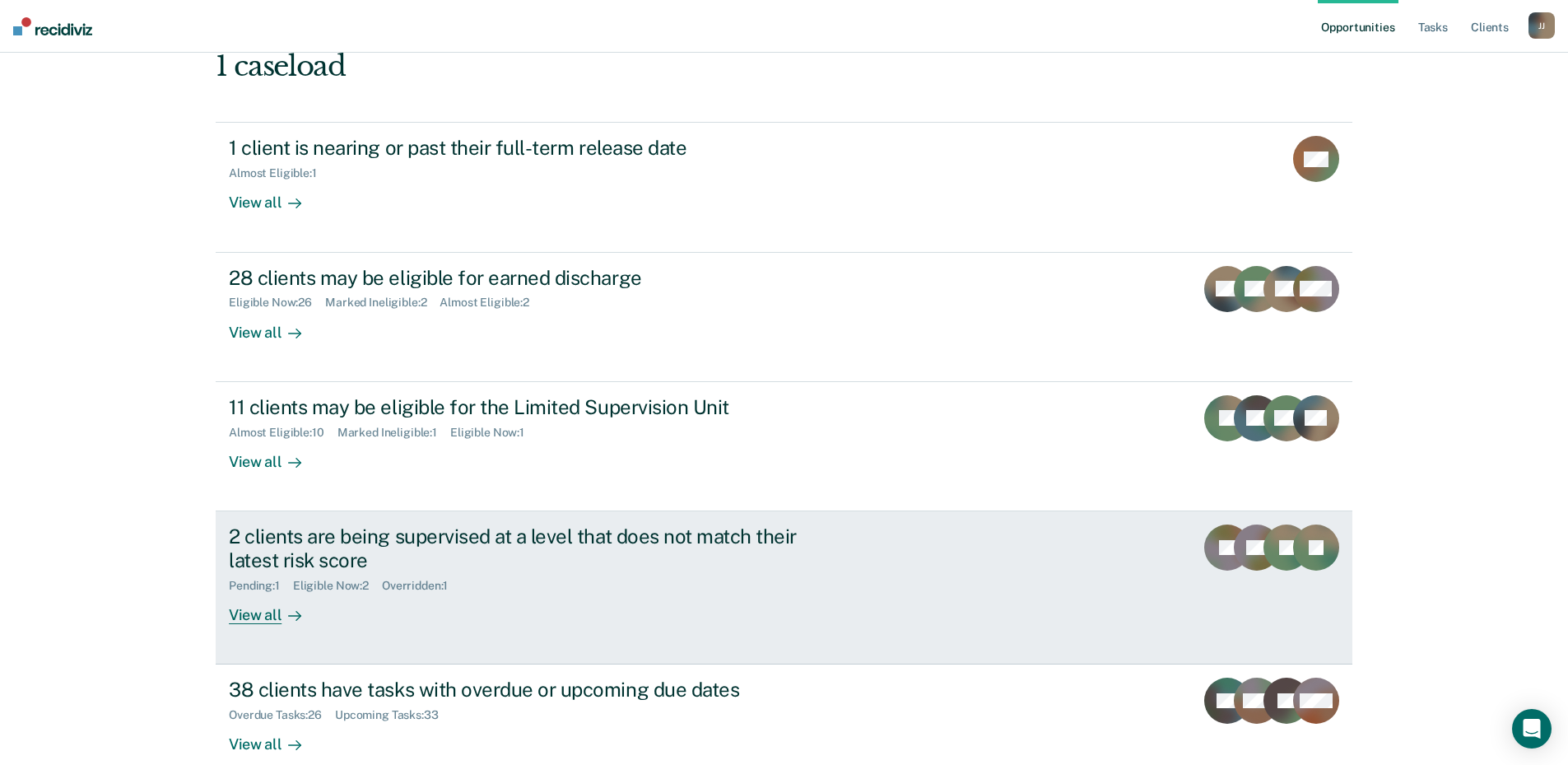
scroll to position [206, 0]
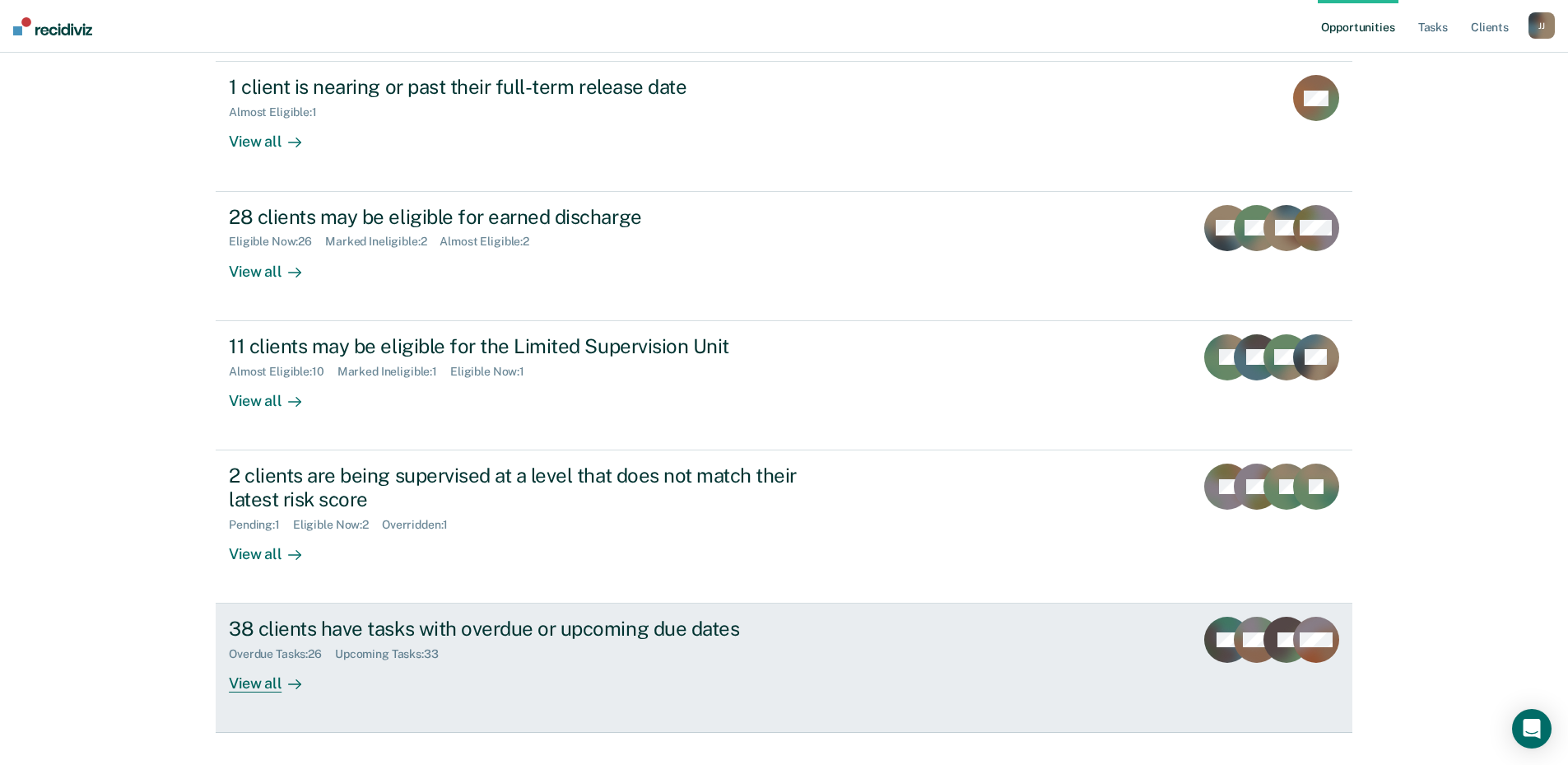
click at [405, 617] on div "38 clients have tasks with overdue or upcoming due dates" at bounding box center [517, 628] width 578 height 24
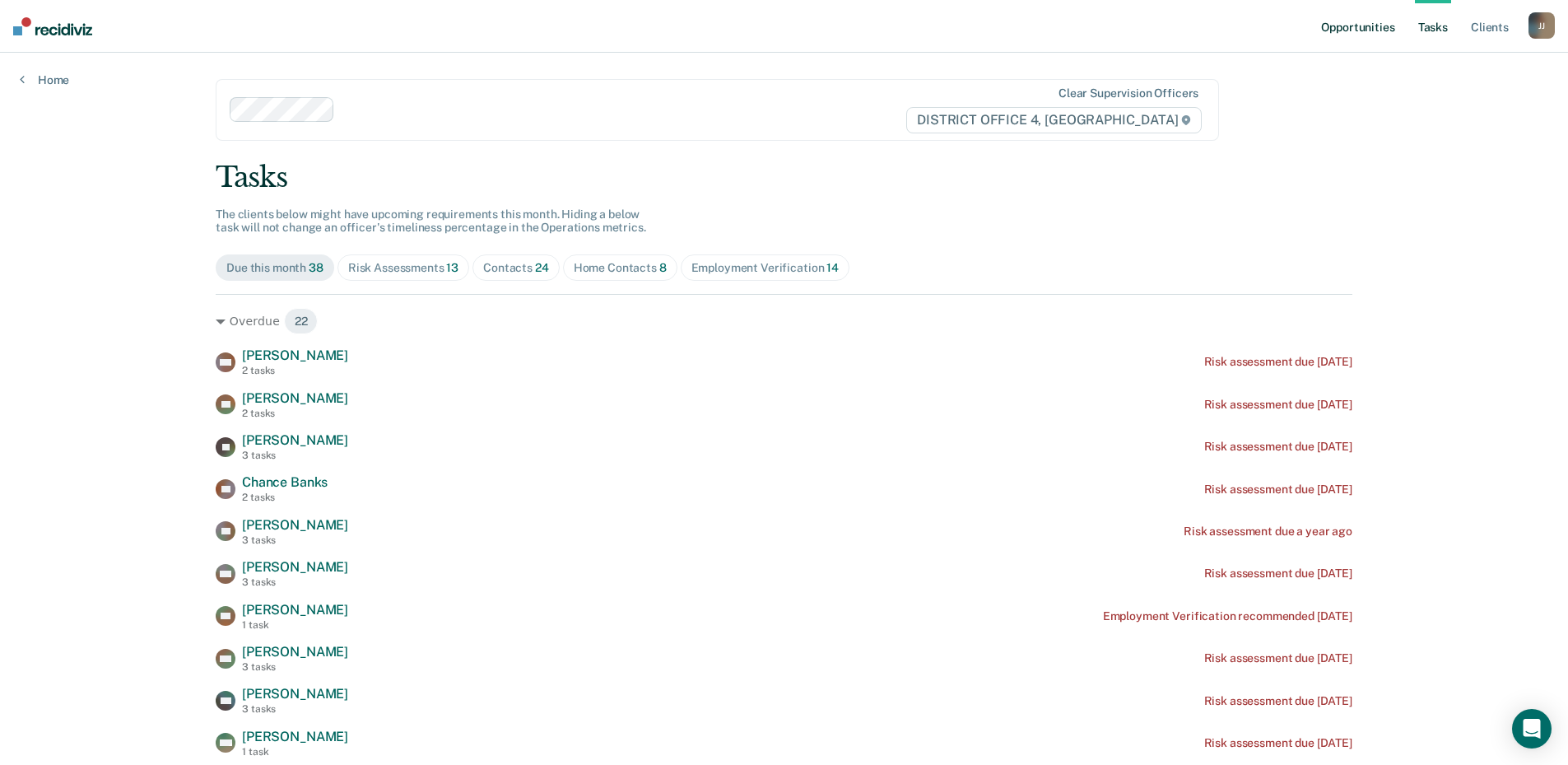
click at [1386, 12] on link "Opportunities" at bounding box center [1358, 26] width 80 height 52
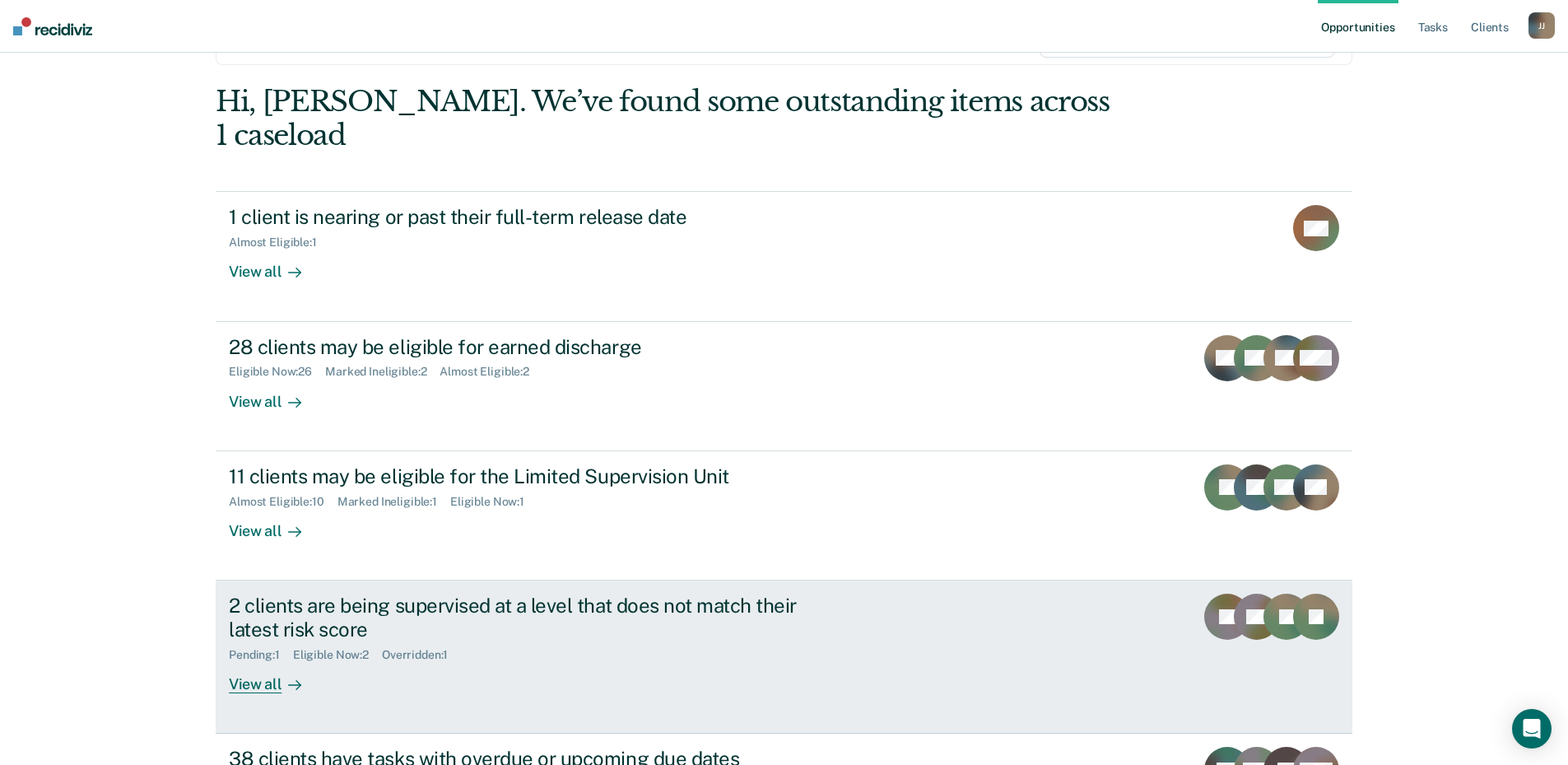
scroll to position [206, 0]
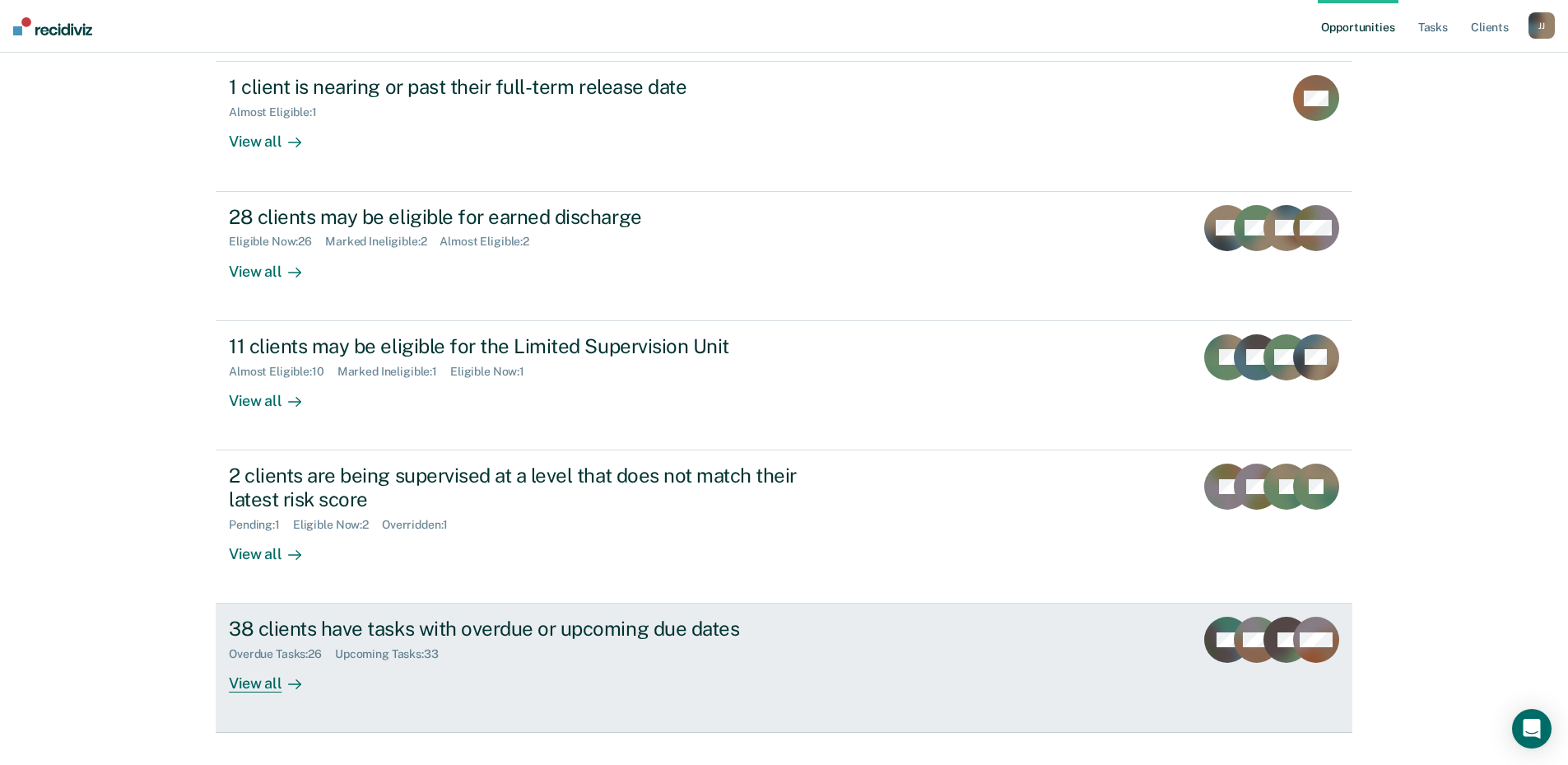
click at [347, 617] on div "38 clients have tasks with overdue or upcoming due dates" at bounding box center [517, 628] width 578 height 24
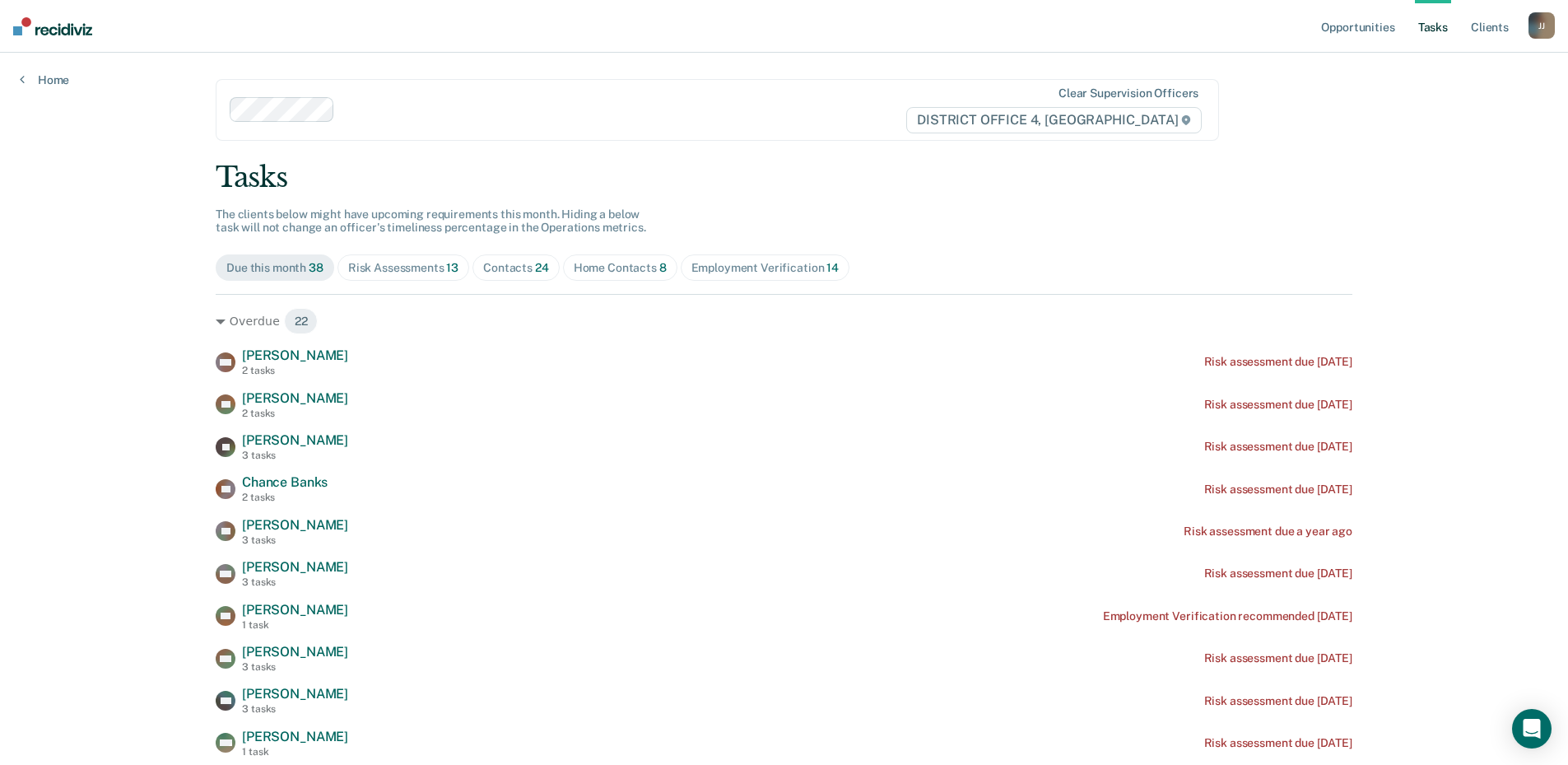
click at [645, 259] on span "Home Contacts 8" at bounding box center [620, 267] width 114 height 27
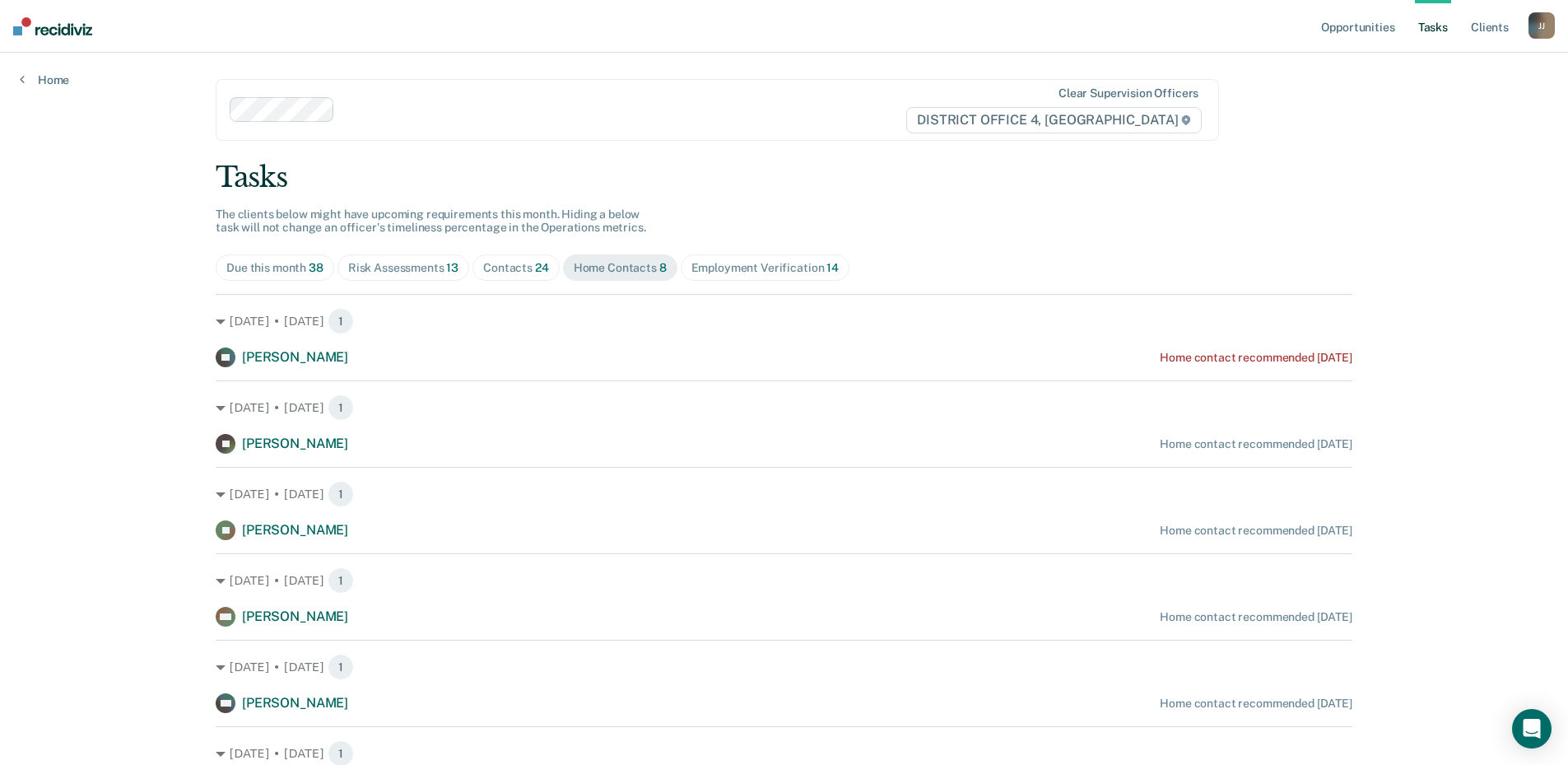
click at [517, 266] on div "Contacts 24" at bounding box center [516, 267] width 66 height 14
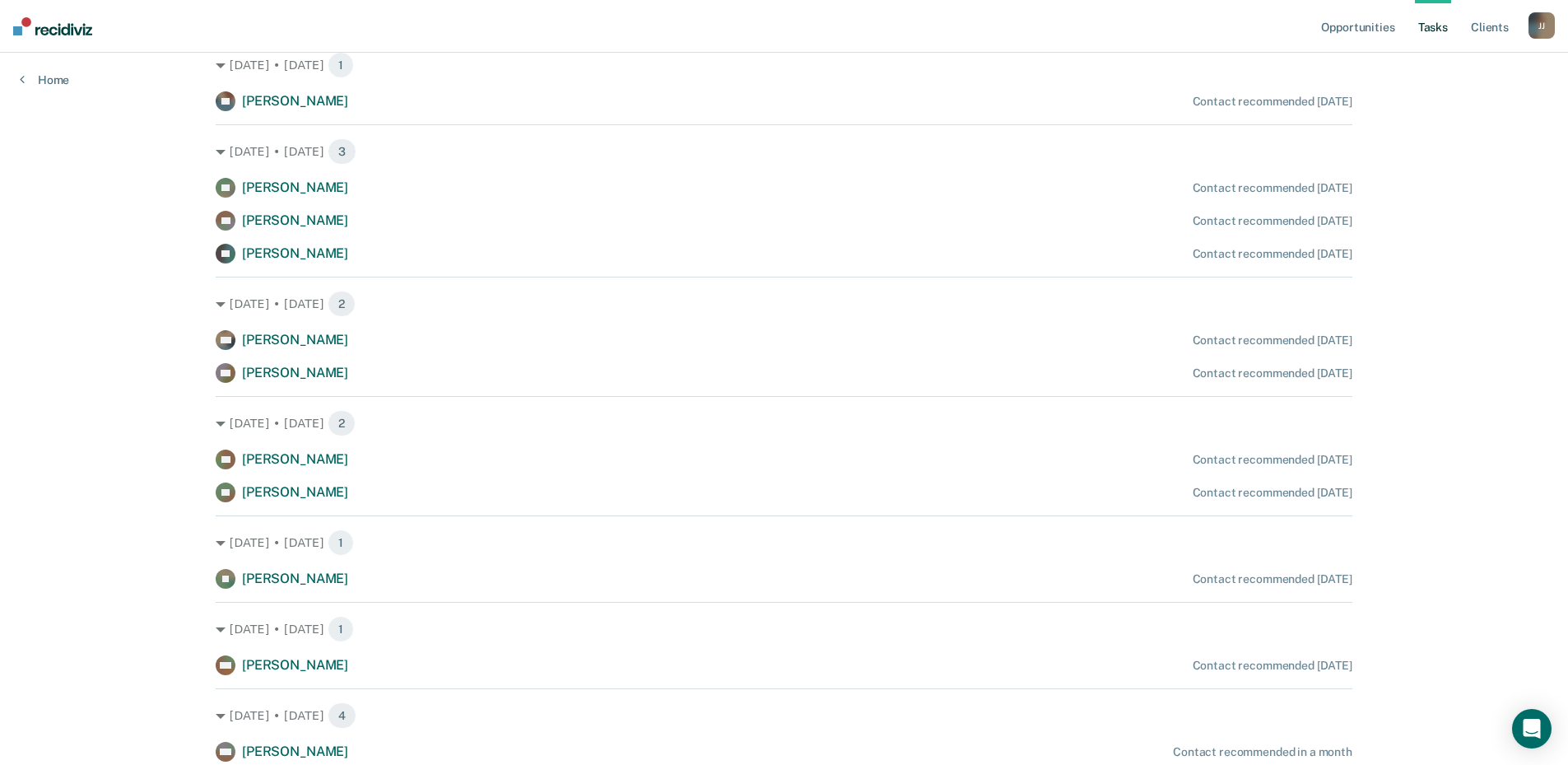
scroll to position [874, 0]
